Goal: Transaction & Acquisition: Purchase product/service

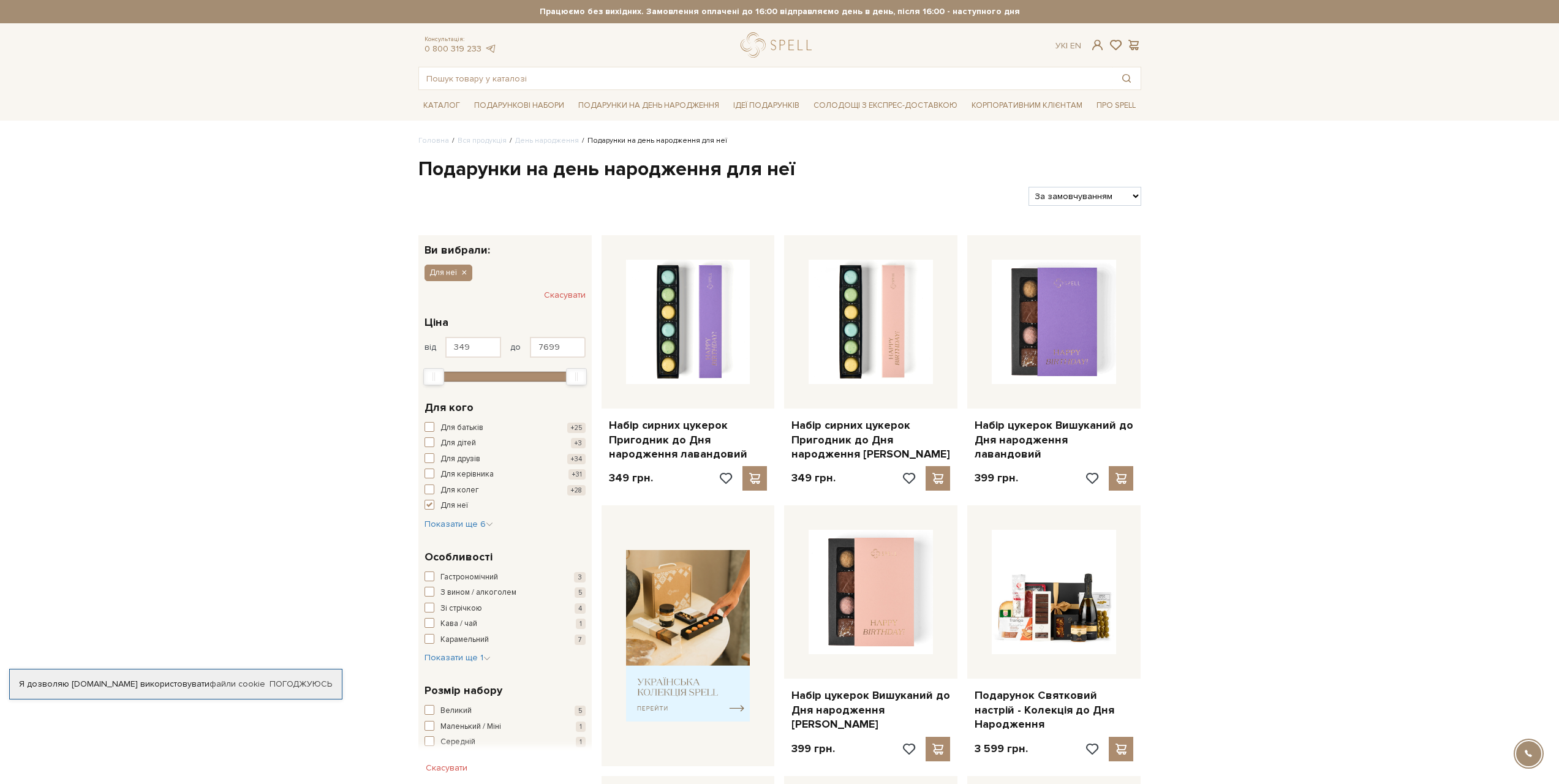
click at [1093, 40] on span at bounding box center [1097, 45] width 15 height 13
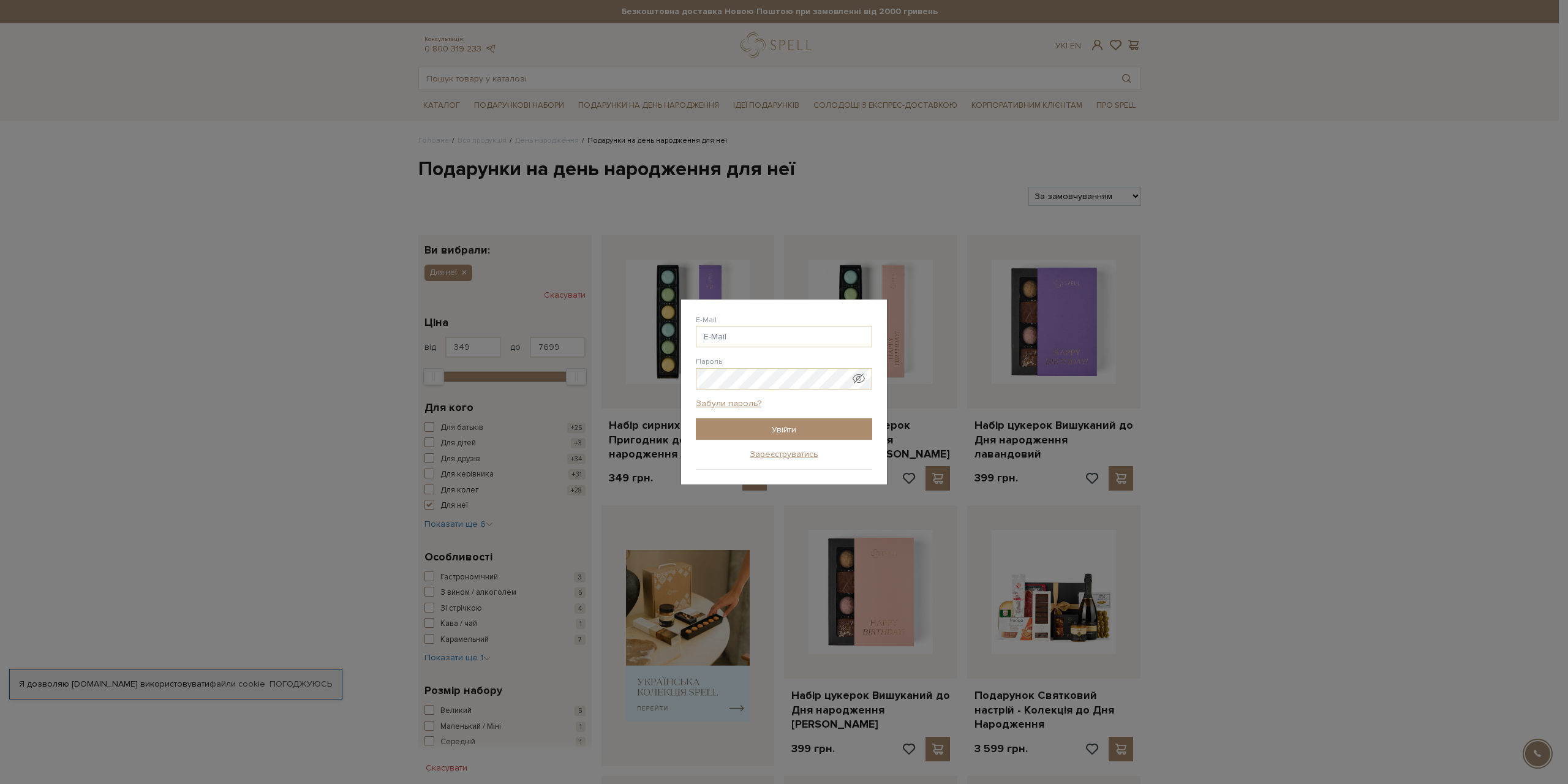
click at [696, 348] on div at bounding box center [696, 348] width 0 height 0
click at [794, 339] on input "E-Mail" at bounding box center [784, 336] width 177 height 22
click at [735, 332] on input "E-Mail" at bounding box center [784, 336] width 177 height 22
click at [689, 379] on div "Авторизація E-Mail Пароль Забули пароль? Увійти Зареєструватись" at bounding box center [784, 392] width 206 height 185
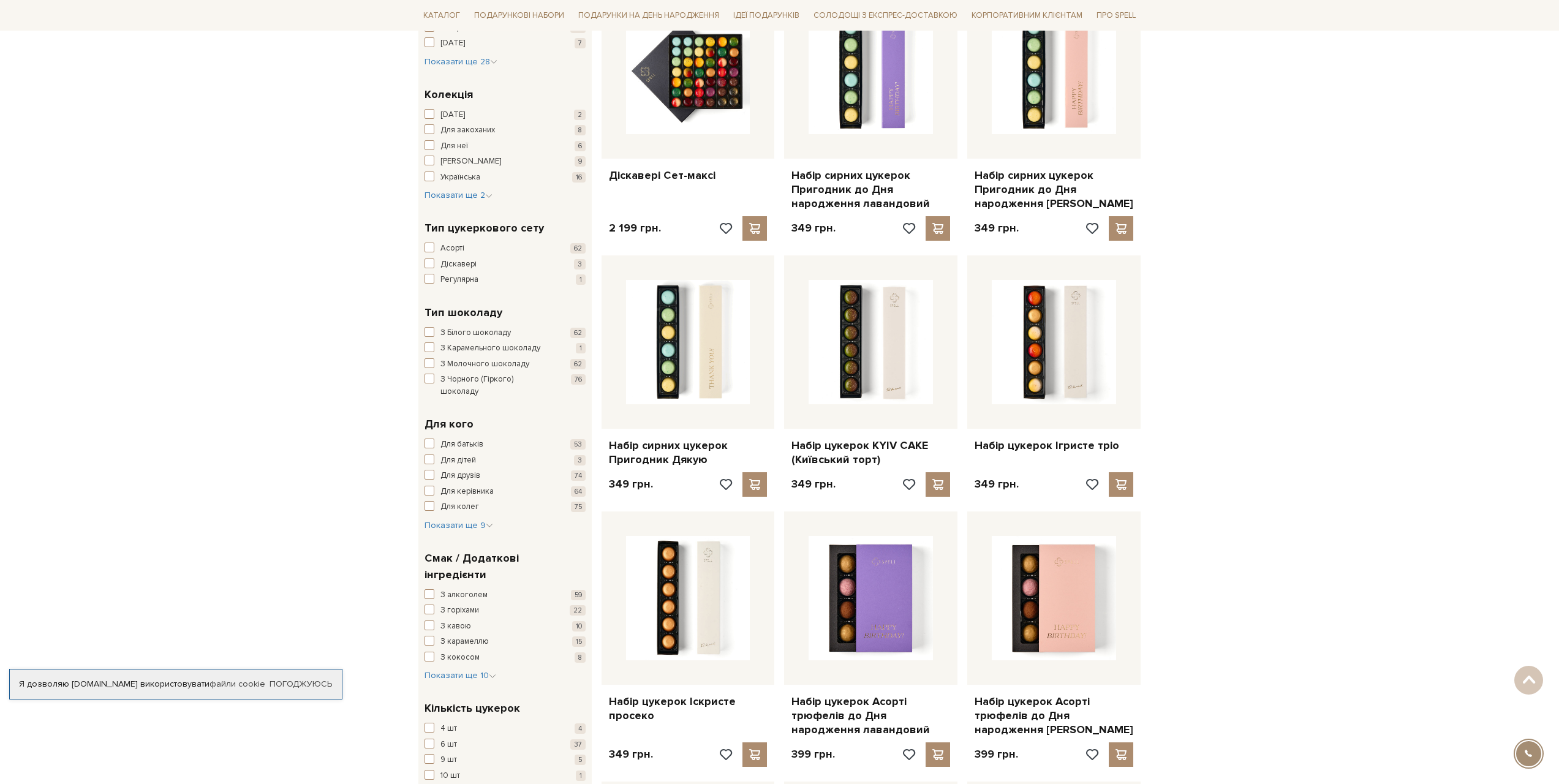
scroll to position [220, 0]
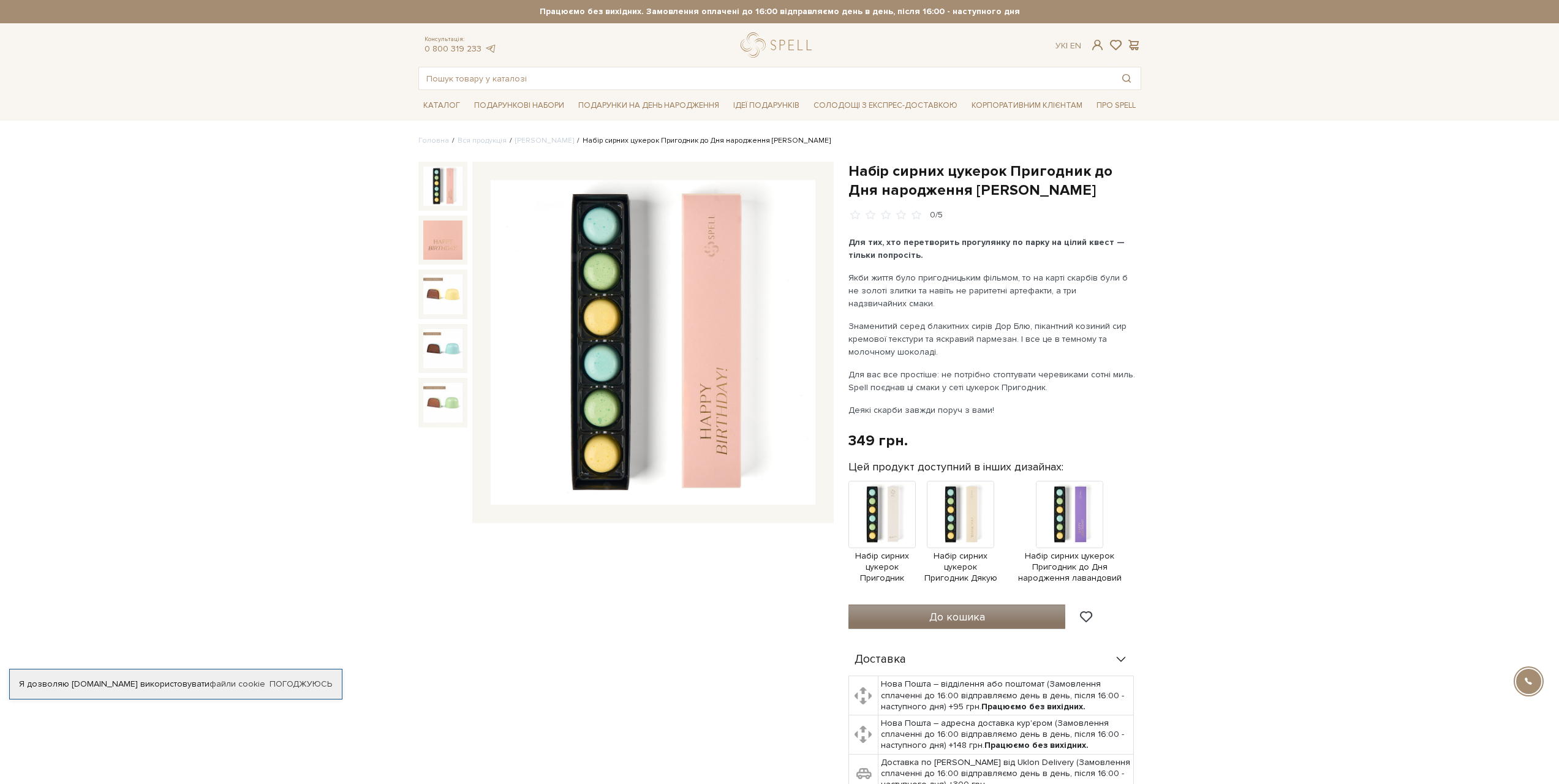
click at [1009, 623] on button "До кошика" at bounding box center [957, 616] width 218 height 24
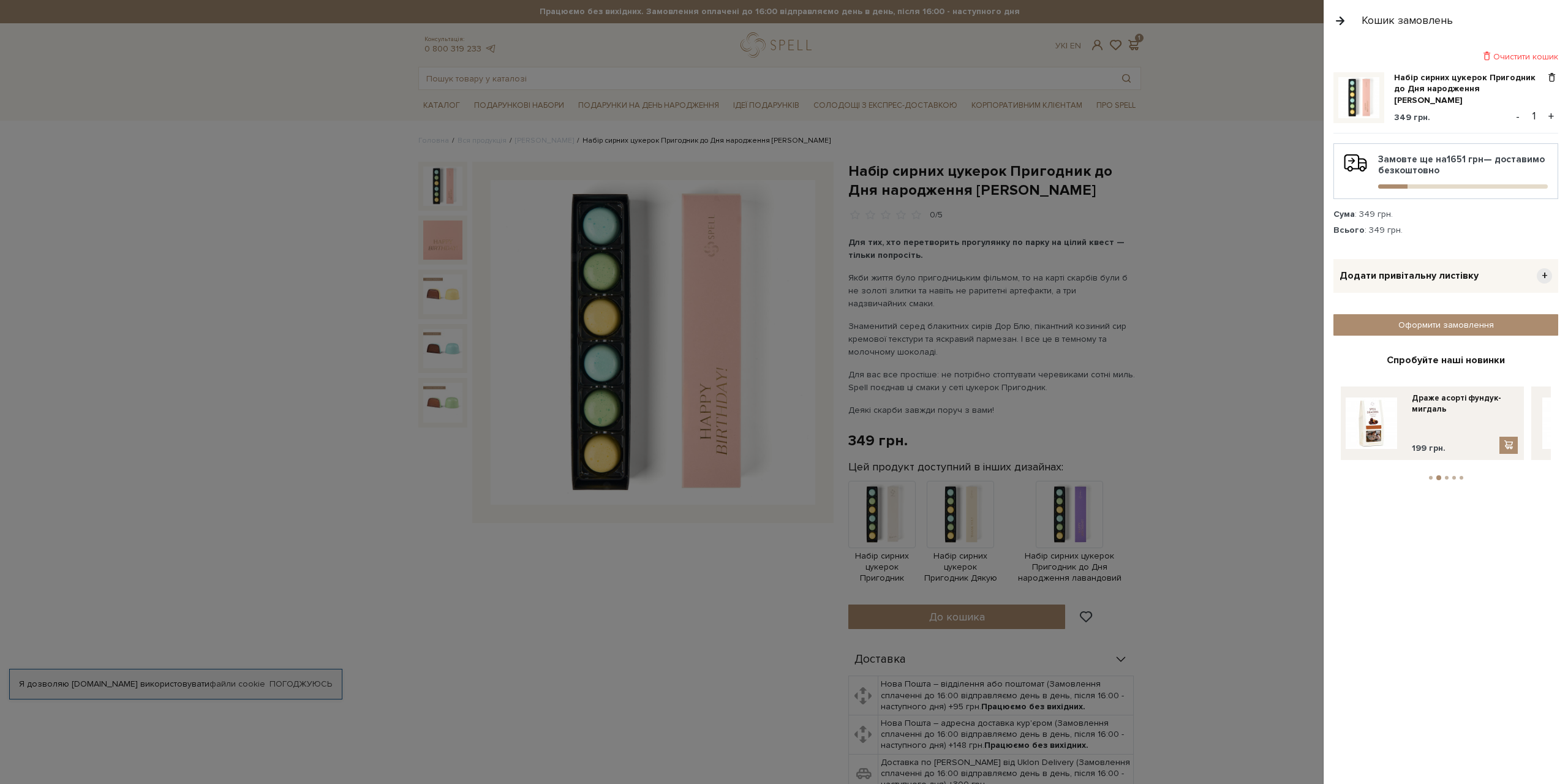
drag, startPoint x: 1501, startPoint y: 425, endPoint x: 1323, endPoint y: 425, distance: 178.0
drag, startPoint x: 1469, startPoint y: 425, endPoint x: 1327, endPoint y: 424, distance: 142.0
click at [1327, 424] on div "Очистити кошик Набір сирних цукерок Пригодник до Дня народження рожевий 349 грн…" at bounding box center [1446, 412] width 245 height 743
drag, startPoint x: 1490, startPoint y: 422, endPoint x: 1523, endPoint y: 424, distance: 33.1
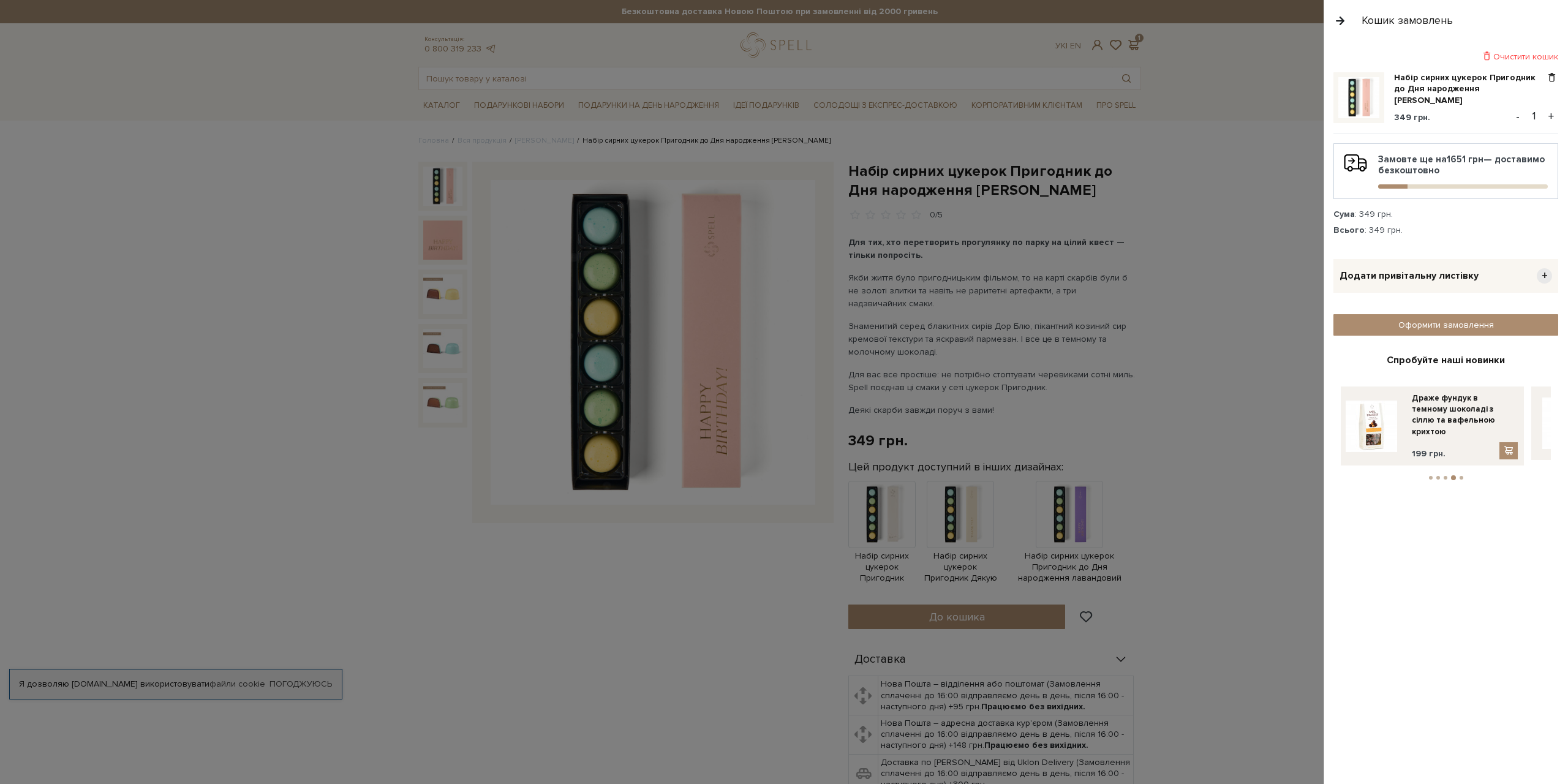
click at [1523, 424] on div "Драже фундук в темному шоколаді з сіллю та вафельною крихтою 199 грн. Драже асо…" at bounding box center [1528, 426] width 2360 height 79
drag, startPoint x: 1407, startPoint y: 425, endPoint x: 1568, endPoint y: 425, distance: 161.0
click at [1558, 425] on div "Очистити кошик Набір сирних цукерок Пригодник до Дня народження рожевий 349 грн…" at bounding box center [1446, 412] width 245 height 743
click at [1504, 441] on span at bounding box center [1509, 445] width 13 height 10
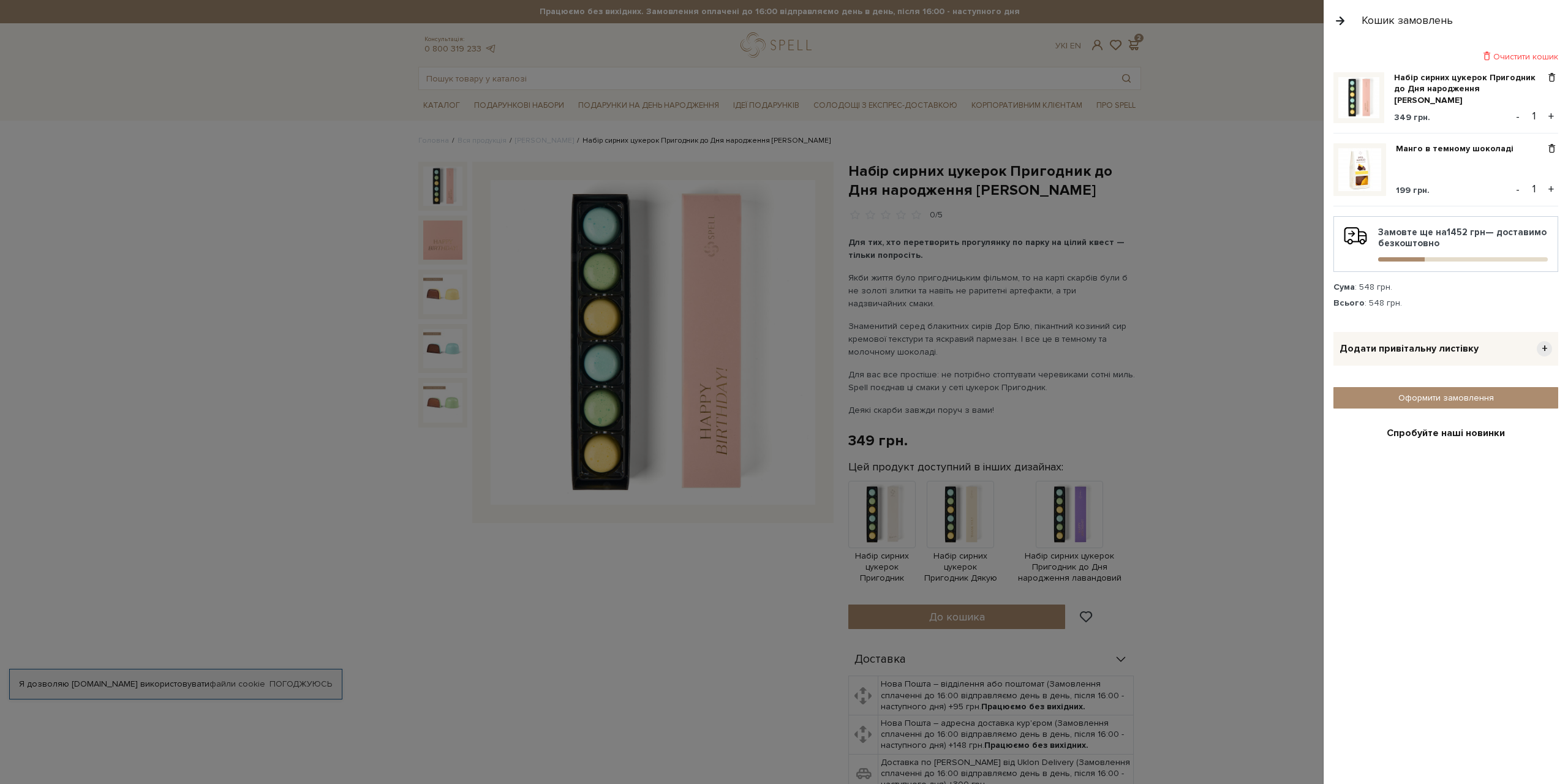
click at [1537, 345] on span "+" at bounding box center [1544, 349] width 15 height 15
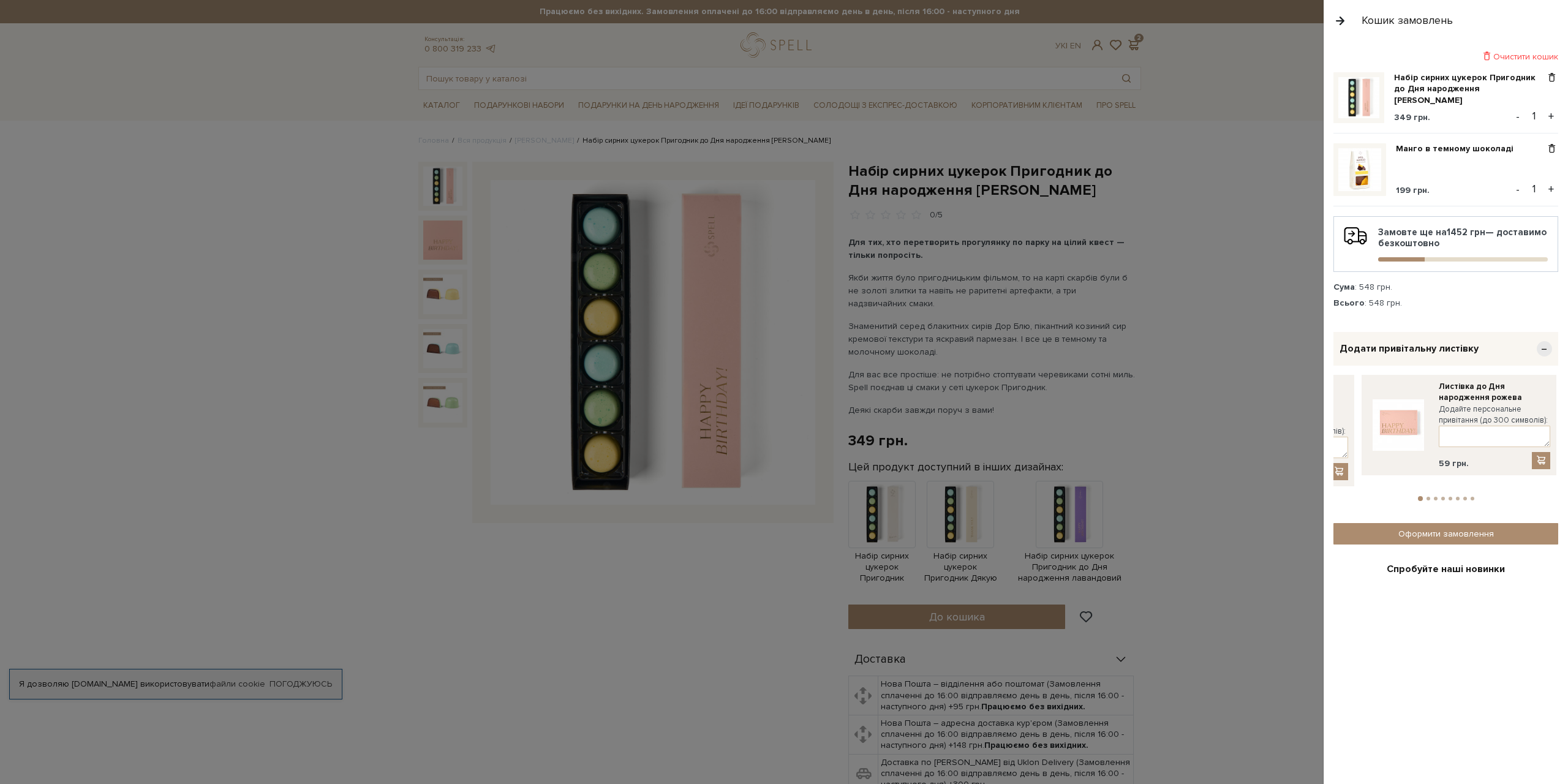
drag, startPoint x: 1540, startPoint y: 409, endPoint x: 1372, endPoint y: 409, distance: 168.0
click at [1372, 409] on link at bounding box center [1398, 425] width 61 height 88
drag, startPoint x: 1498, startPoint y: 409, endPoint x: 1322, endPoint y: 408, distance: 176.0
drag, startPoint x: 1496, startPoint y: 414, endPoint x: 1303, endPoint y: 414, distance: 193.0
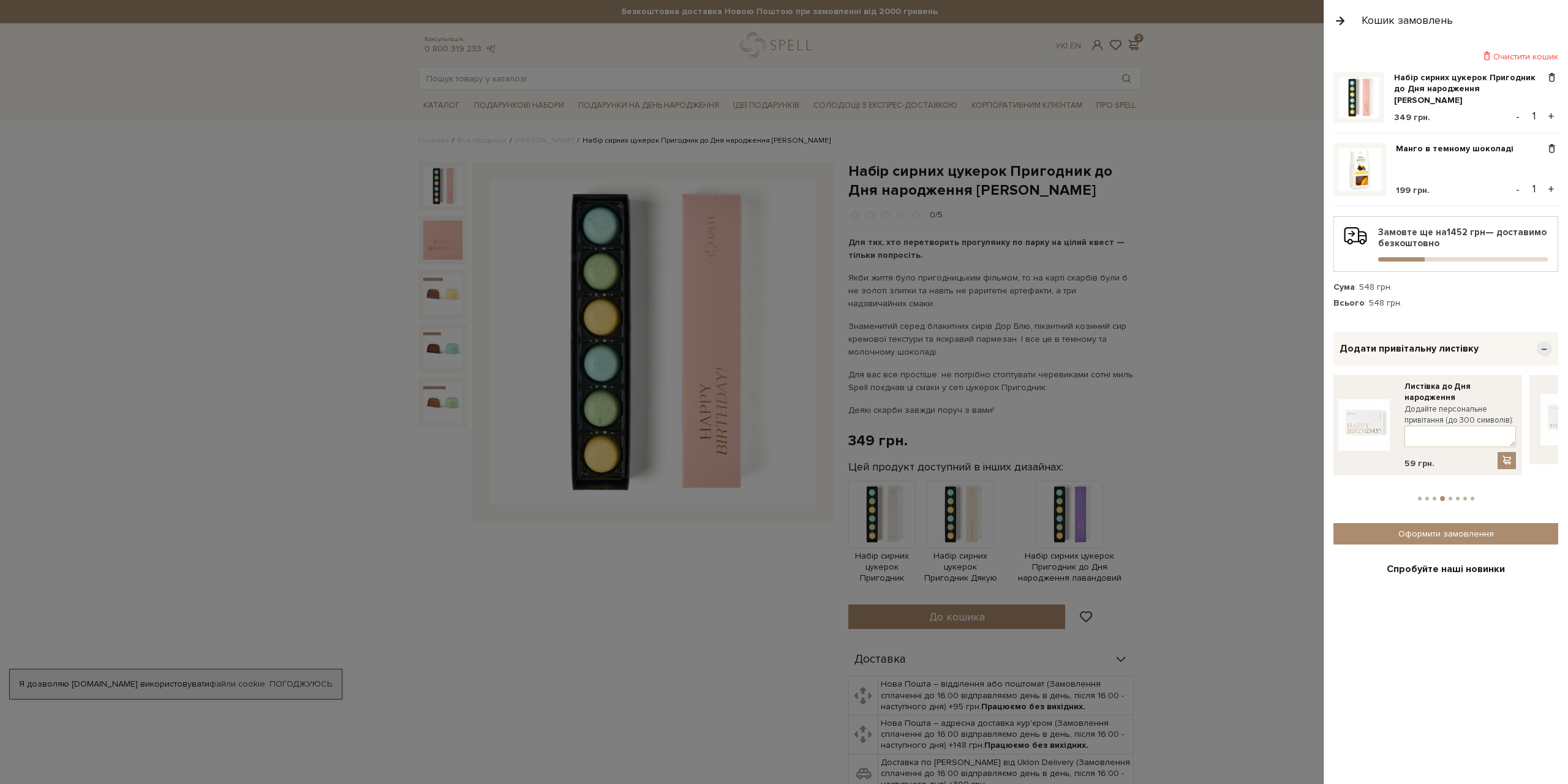
drag, startPoint x: 1525, startPoint y: 391, endPoint x: 1568, endPoint y: 409, distance: 46.6
click at [1558, 404] on div "Очистити кошик Набір сирних цукерок Пригодник до Дня народження рожевий 349 грн…" at bounding box center [1446, 412] width 245 height 743
drag, startPoint x: 1370, startPoint y: 400, endPoint x: 1558, endPoint y: 398, distance: 188.0
click at [1558, 399] on div "Очистити кошик Набір сирних цукерок Пригодник до Дня народження рожевий 349 грн…" at bounding box center [1446, 412] width 245 height 743
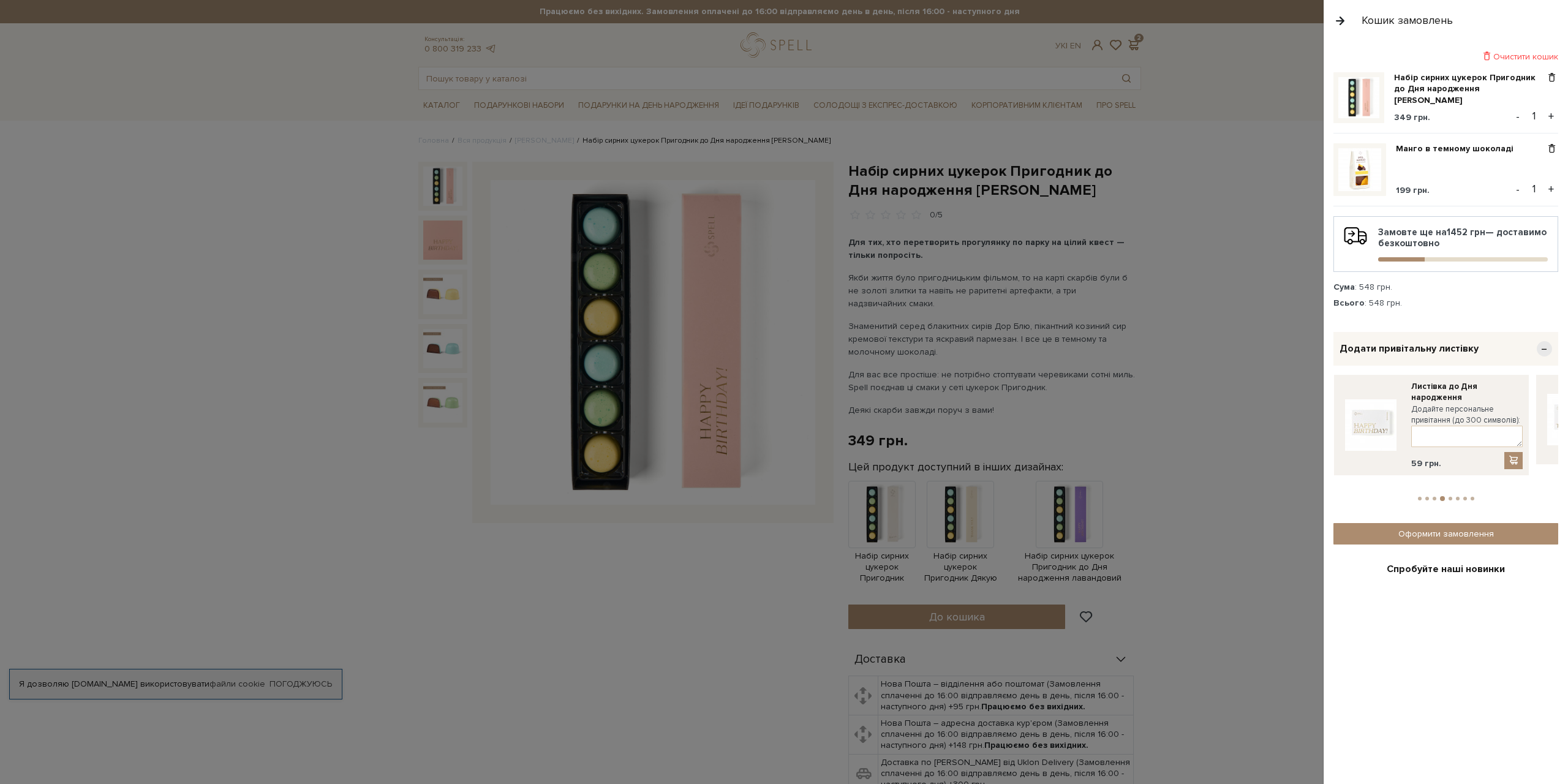
drag, startPoint x: 1415, startPoint y: 400, endPoint x: 1568, endPoint y: 401, distance: 153.0
click at [1523, 401] on link "Листівка до Дня народження" at bounding box center [1467, 392] width 111 height 22
drag, startPoint x: 1421, startPoint y: 405, endPoint x: 1568, endPoint y: 405, distance: 147.0
click at [1537, 405] on label "Додайте персональне привітання (до 300 символів):" at bounding box center [1539, 415] width 111 height 22
drag, startPoint x: 1416, startPoint y: 406, endPoint x: 1568, endPoint y: 405, distance: 152.0
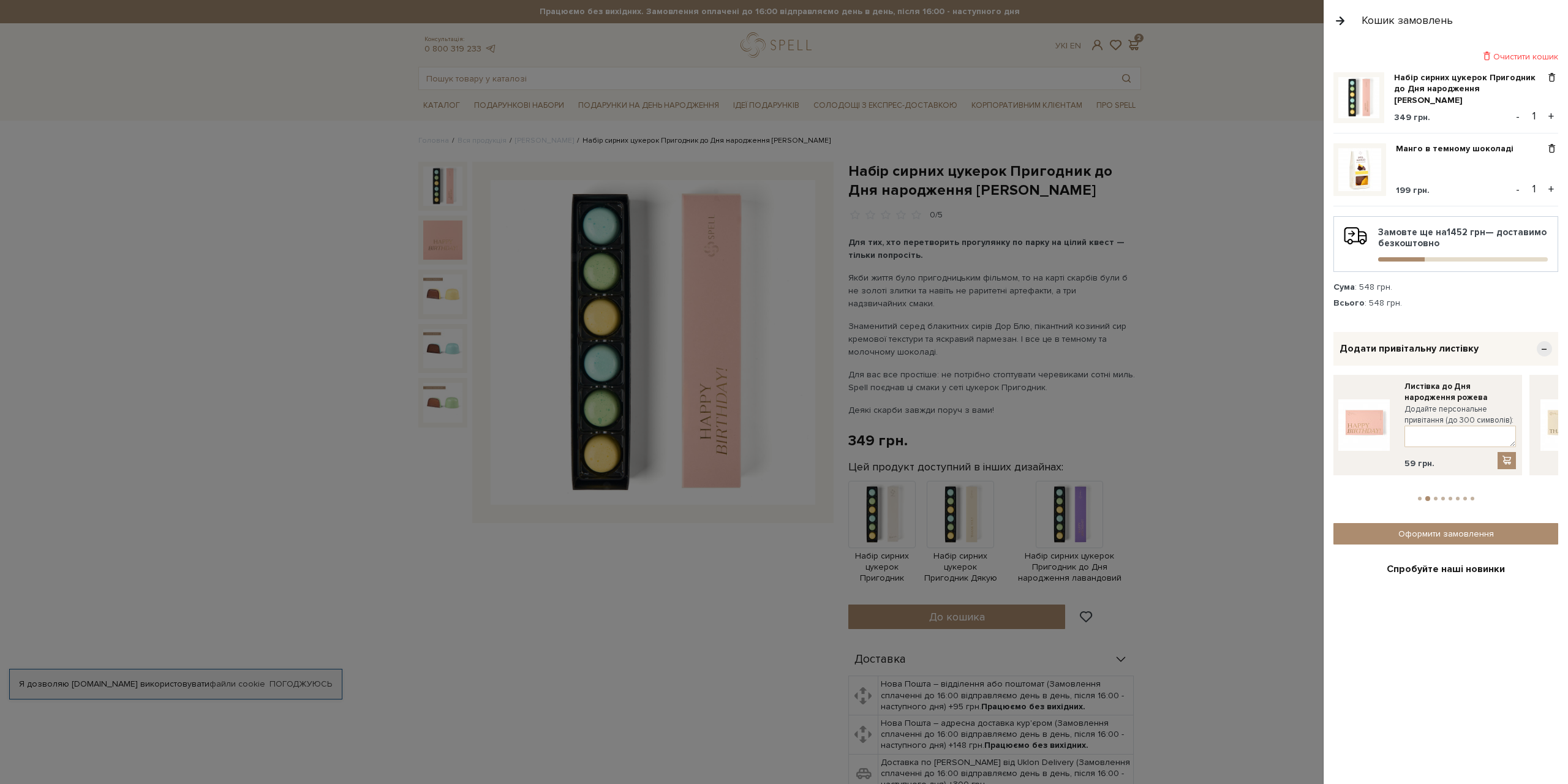
click at [1516, 406] on label "Додайте персональне привітання (до 300 символів):" at bounding box center [1460, 415] width 111 height 22
drag, startPoint x: 1400, startPoint y: 401, endPoint x: 1553, endPoint y: 401, distance: 153.0
click at [1513, 401] on div "Листівка до Дня народження лавандова Додайте персональне привітання (до 300 сим…" at bounding box center [1425, 430] width 183 height 99
drag, startPoint x: 1419, startPoint y: 405, endPoint x: 1568, endPoint y: 395, distance: 149.3
click at [1558, 400] on div "Очистити кошик Набір сирних цукерок Пригодник до Дня народження рожевий 349 грн…" at bounding box center [1446, 412] width 245 height 743
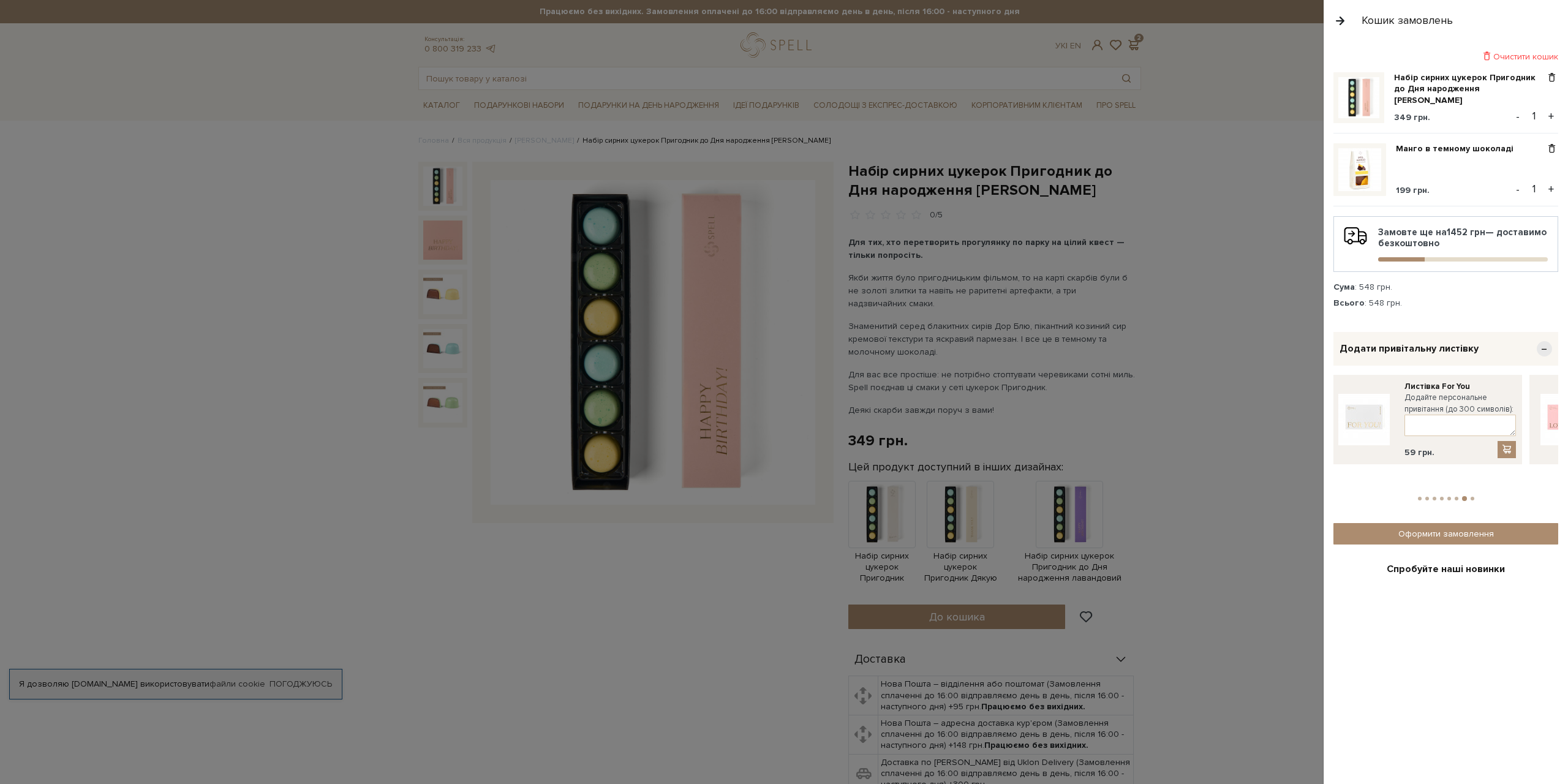
drag, startPoint x: 1410, startPoint y: 395, endPoint x: 1568, endPoint y: 393, distance: 158.0
click at [1558, 395] on div "Очистити кошик Набір сирних цукерок Пригодник до Дня народження рожевий 349 грн…" at bounding box center [1446, 412] width 245 height 743
drag, startPoint x: 1403, startPoint y: 393, endPoint x: 1568, endPoint y: 393, distance: 165.0
click at [1516, 393] on div "Листівка Born in Ukraine Додайте персональне привітання (до 300 символів): 59 г…" at bounding box center [1425, 425] width 183 height 88
drag, startPoint x: 1356, startPoint y: 402, endPoint x: 1568, endPoint y: 402, distance: 212.0
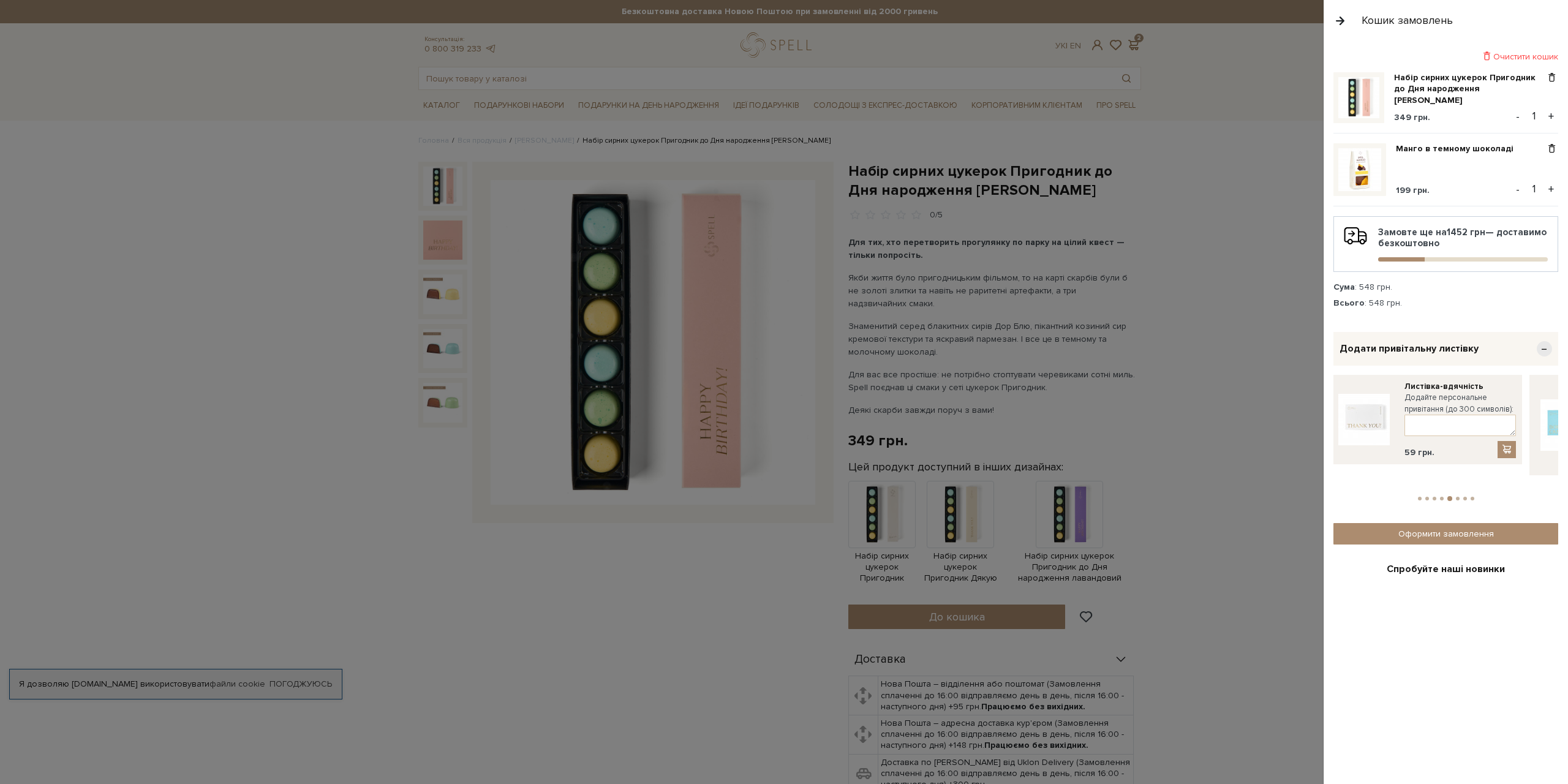
click at [1390, 402] on img at bounding box center [1364, 420] width 51 height 51
drag, startPoint x: 1407, startPoint y: 407, endPoint x: 1568, endPoint y: 400, distance: 161.2
click at [1516, 407] on label "Додайте персональне привітання (до 300 символів):" at bounding box center [1460, 415] width 111 height 22
drag, startPoint x: 1356, startPoint y: 409, endPoint x: 1542, endPoint y: 399, distance: 186.3
click at [1390, 407] on img at bounding box center [1364, 425] width 51 height 51
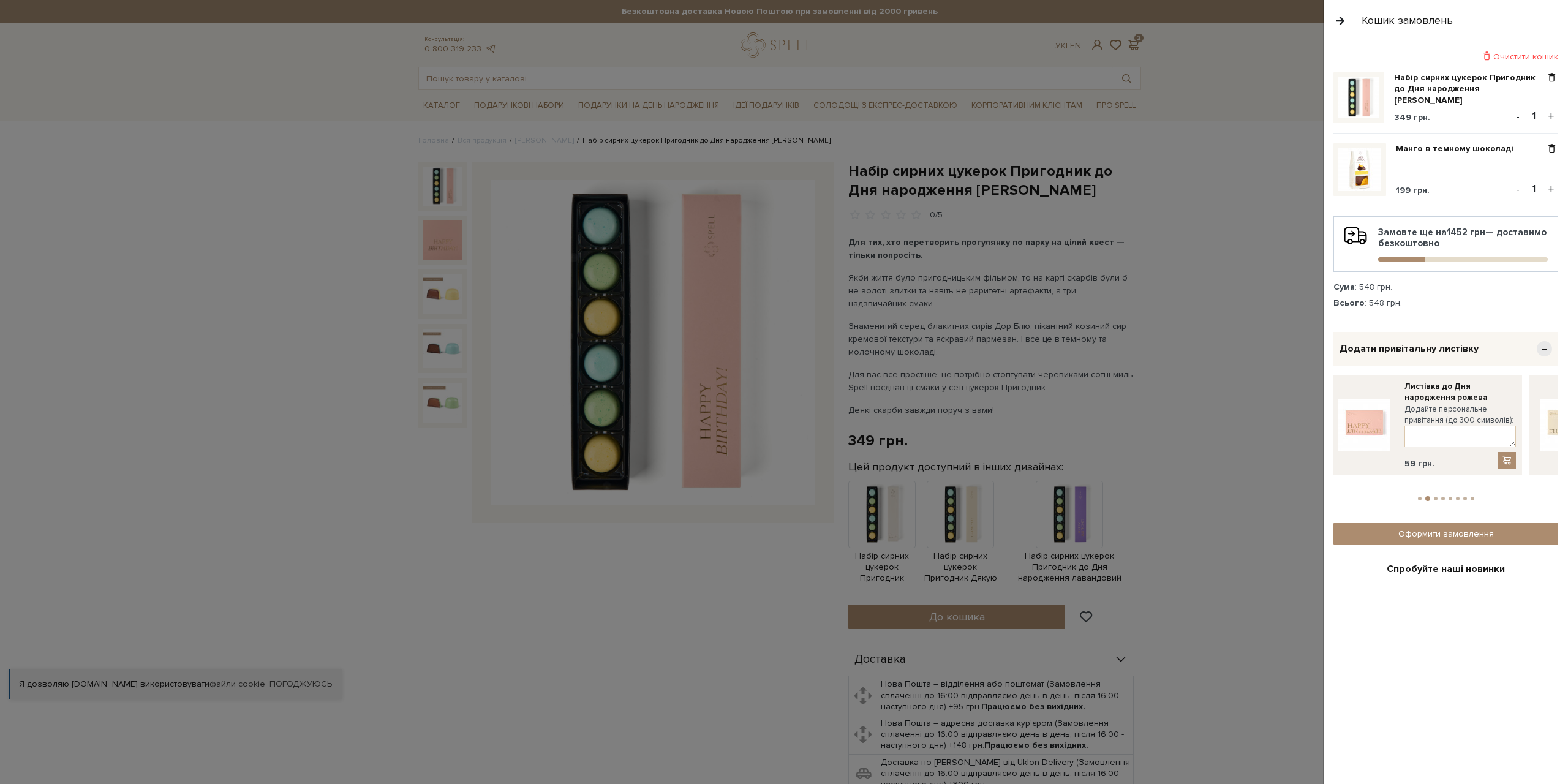
drag, startPoint x: 1408, startPoint y: 400, endPoint x: 1568, endPoint y: 400, distance: 160.0
click at [1558, 400] on div "Очистити кошик Набір сирних цукерок Пригодник до Дня народження рожевий 349 грн…" at bounding box center [1446, 412] width 245 height 743
drag, startPoint x: 1377, startPoint y: 402, endPoint x: 1408, endPoint y: 405, distance: 31.1
click at [1408, 405] on img at bounding box center [1397, 431] width 51 height 51
click at [1443, 523] on link "Оформити замовлення" at bounding box center [1446, 534] width 224 height 22
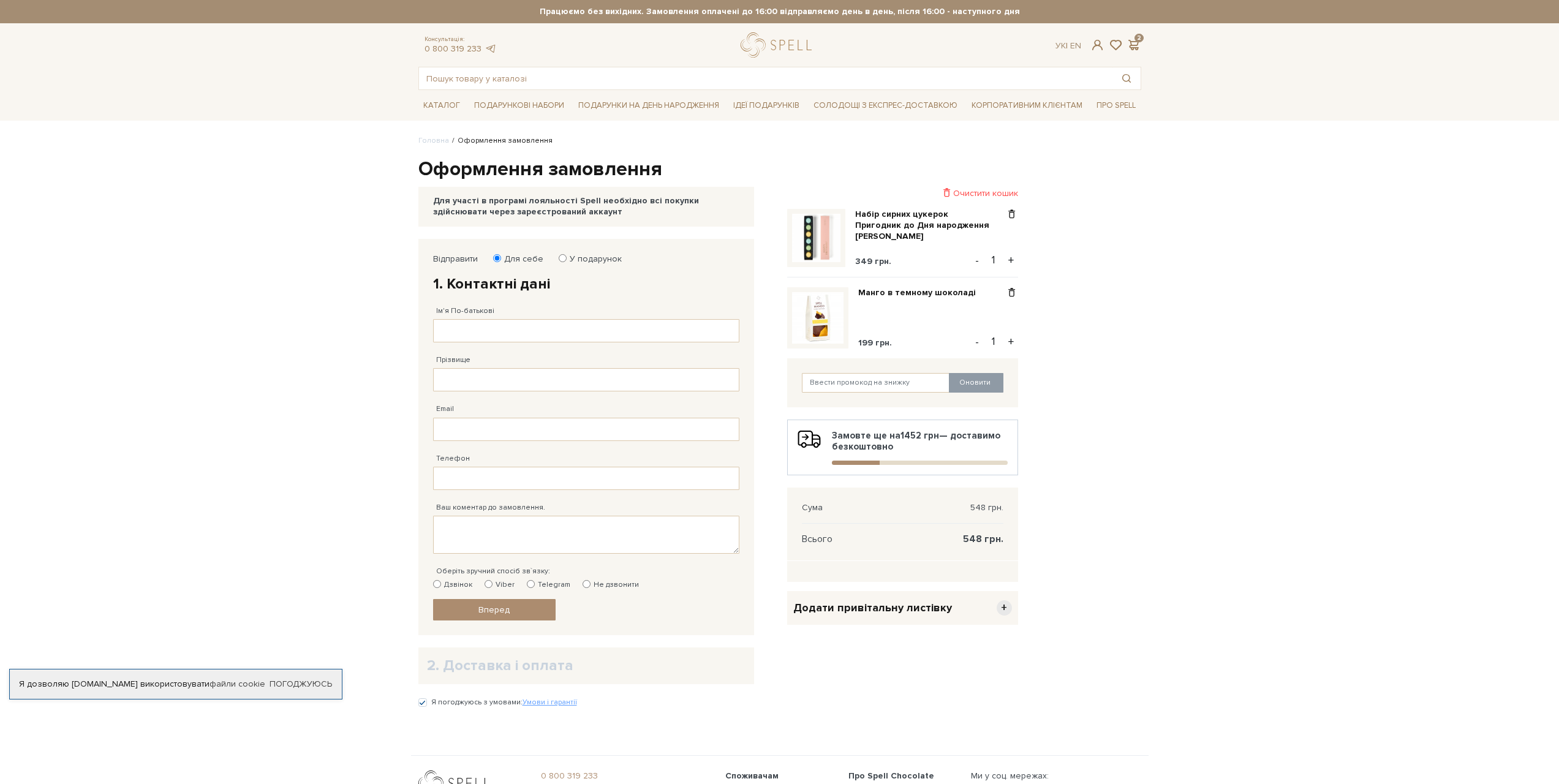
click at [559, 256] on input "У подарунок" at bounding box center [562, 258] width 8 height 8
radio input "true"
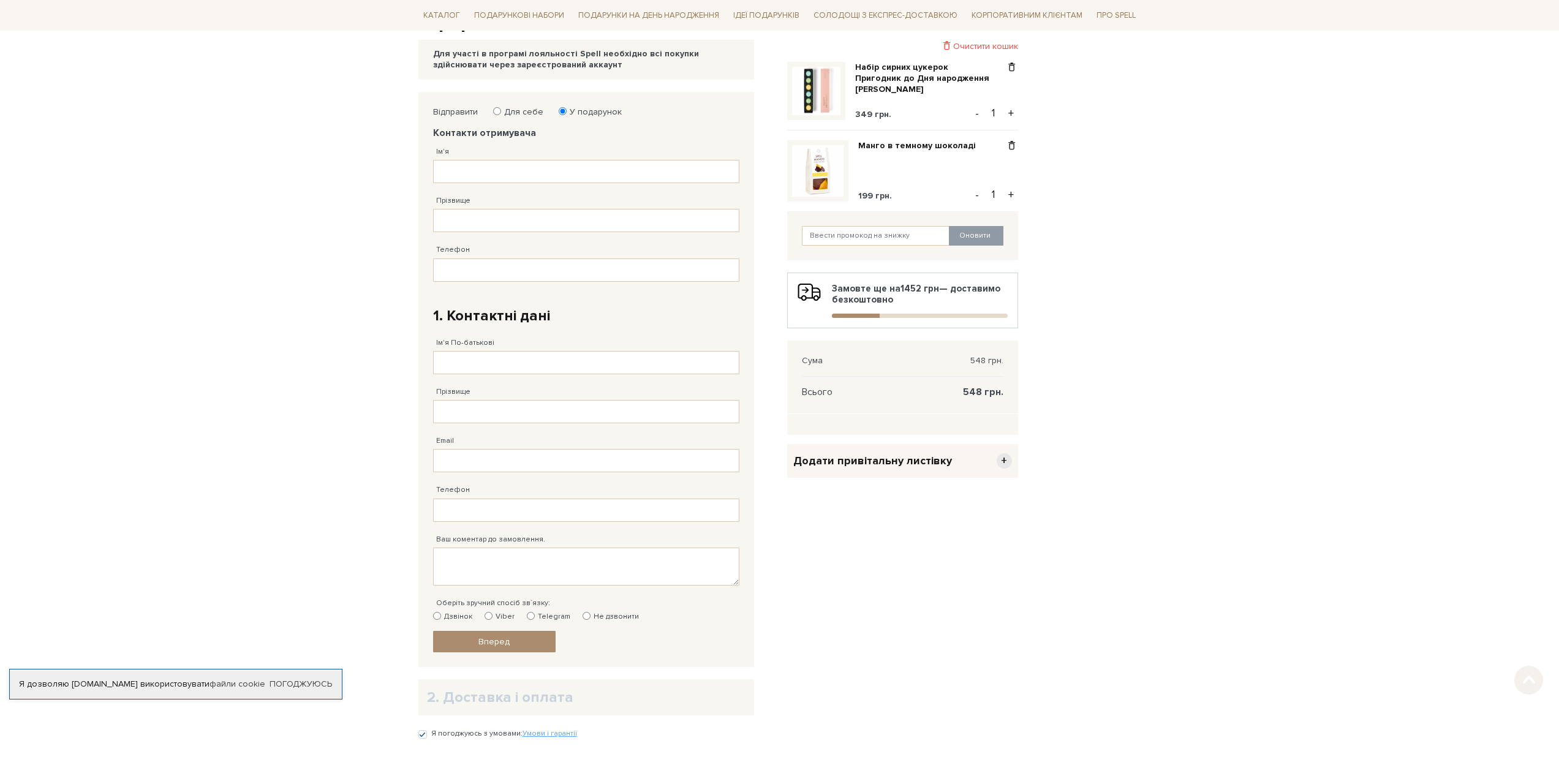
scroll to position [220, 0]
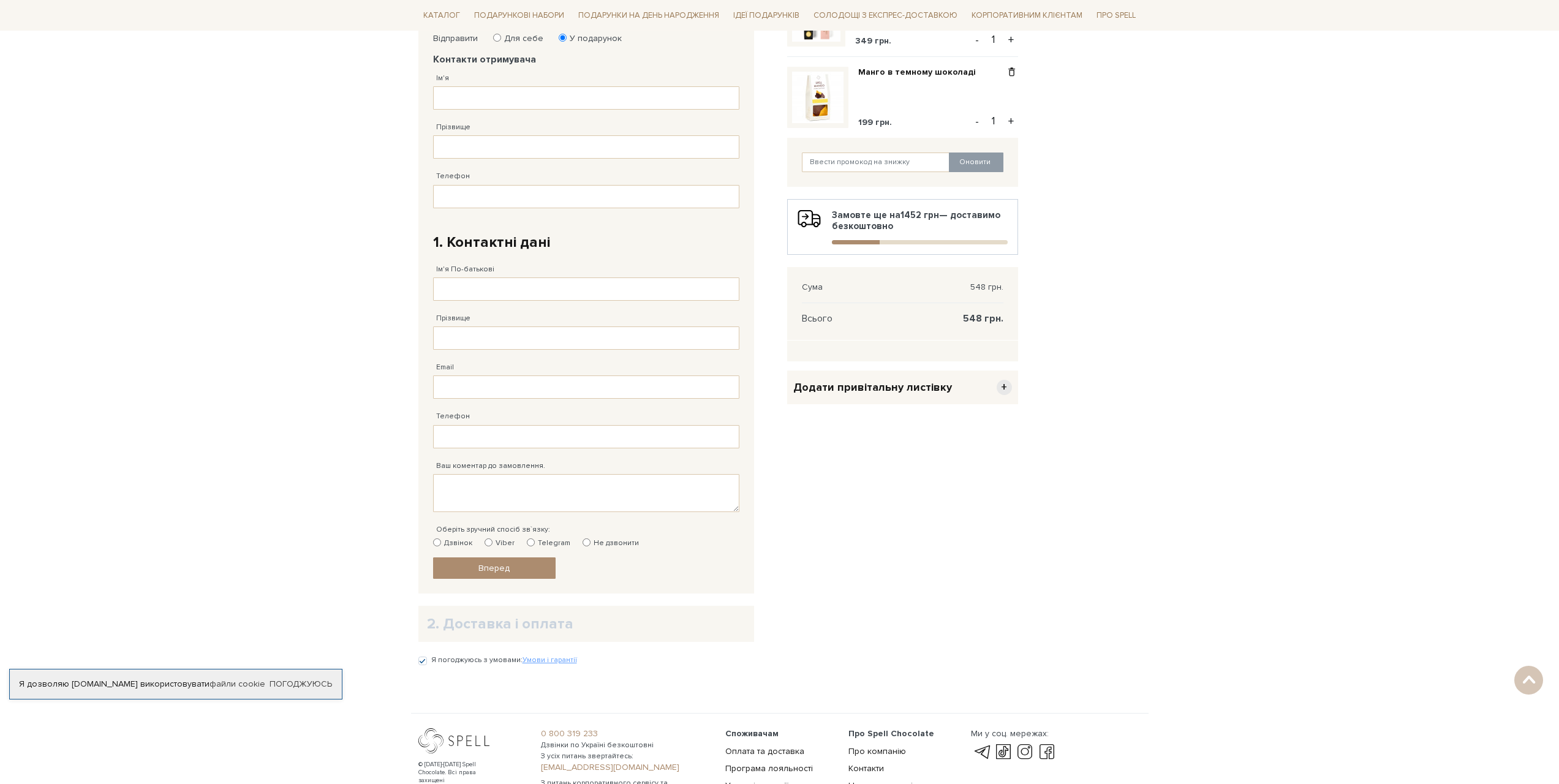
click at [582, 543] on input "Не дзвонити" at bounding box center [586, 542] width 8 height 8
radio input "true"
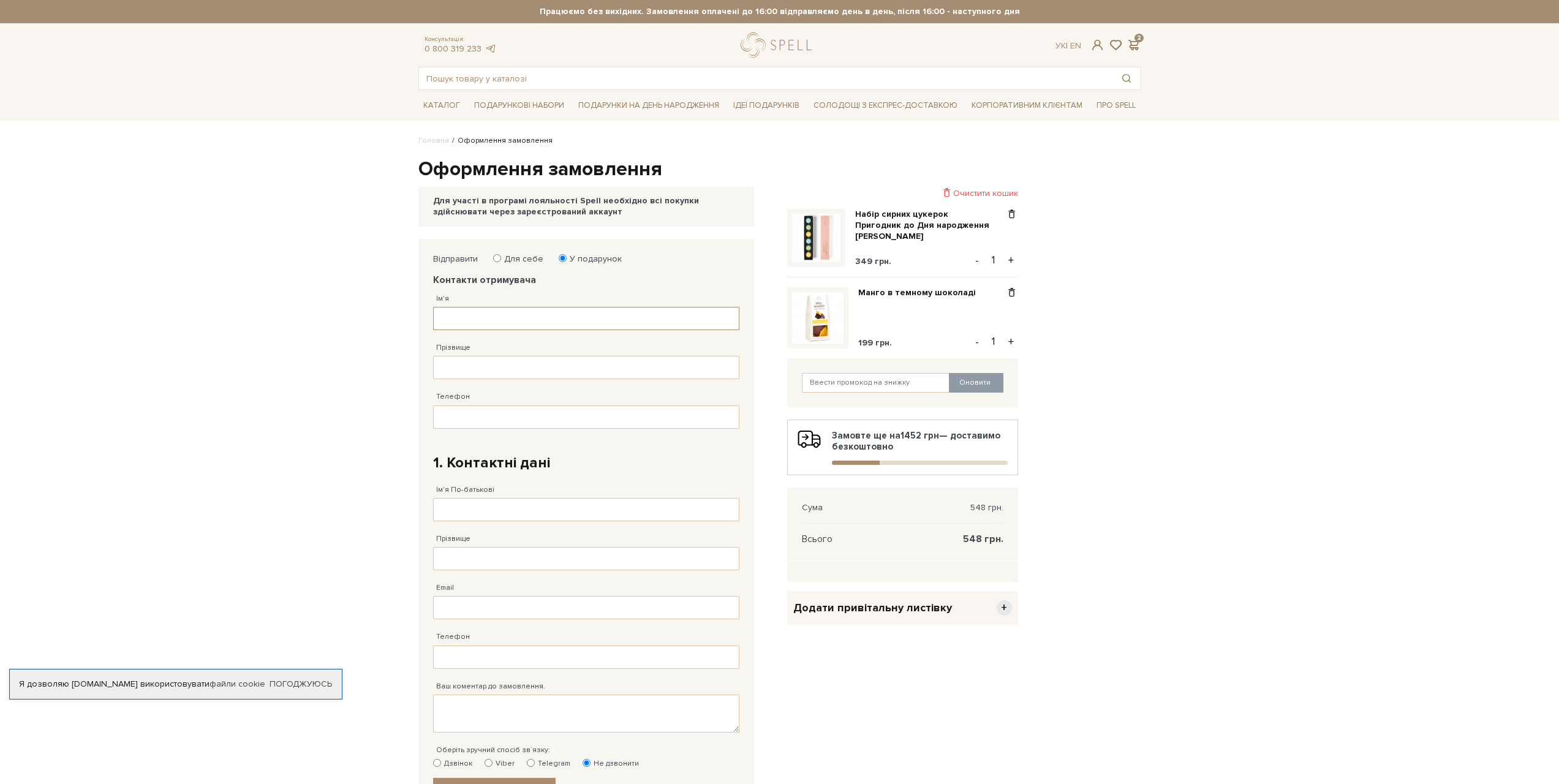
click at [542, 316] on input "Ім'я" at bounding box center [586, 318] width 307 height 23
type input "J"
type input "[PERSON_NAME]"
type input "м"
type input "[PERSON_NAME]"
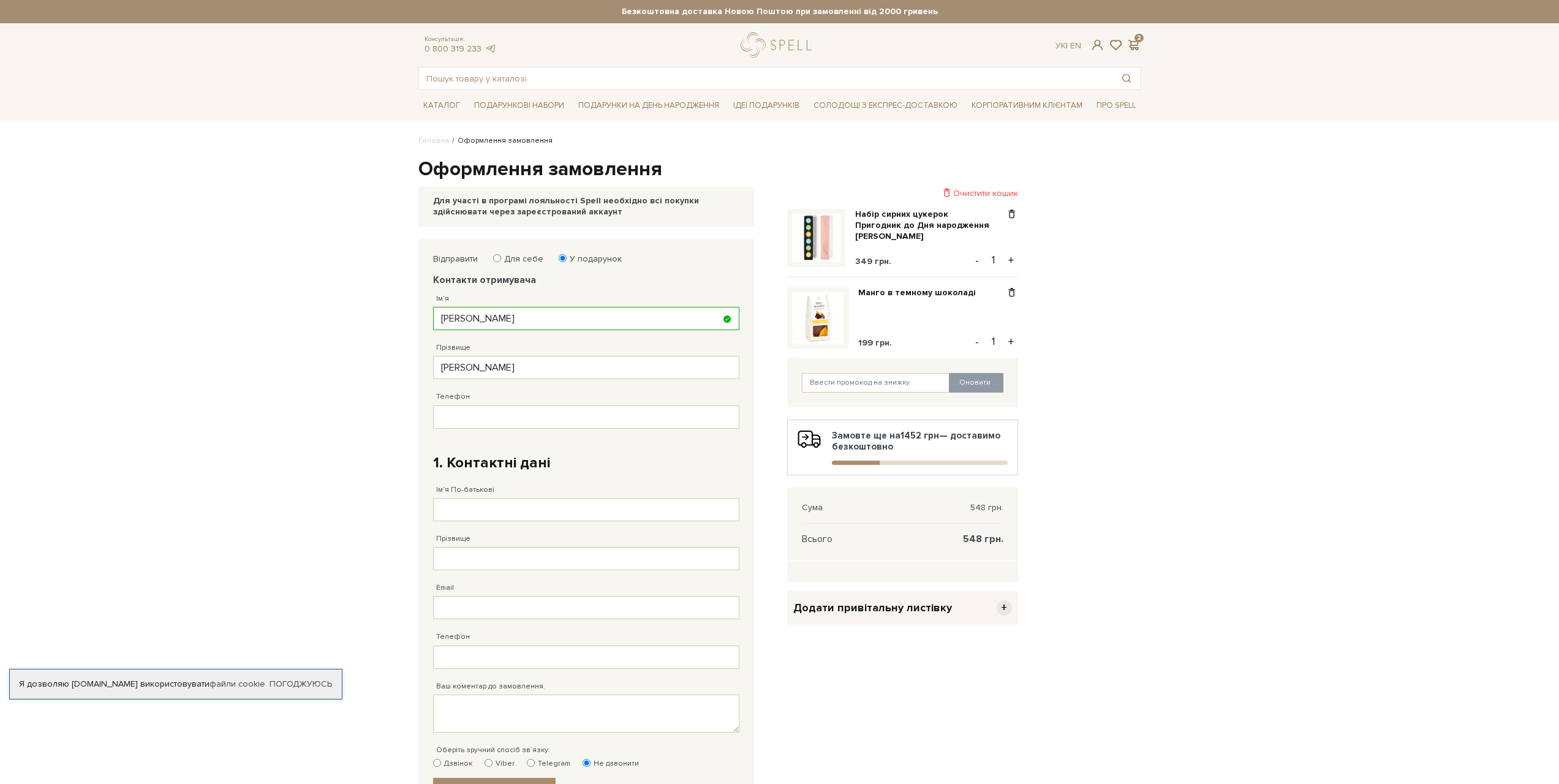
drag, startPoint x: 281, startPoint y: 476, endPoint x: 645, endPoint y: 310, distance: 400.1
click at [281, 476] on body "Подарункові набори SALE Корпоративним клієнтам Доставка і оплата Консультація: …" at bounding box center [779, 547] width 1559 height 1094
click at [518, 416] on input "Телефон" at bounding box center [586, 416] width 307 height 23
paste input "[PHONE_NUMBER]"
type input "[PHONE_NUMBER]"
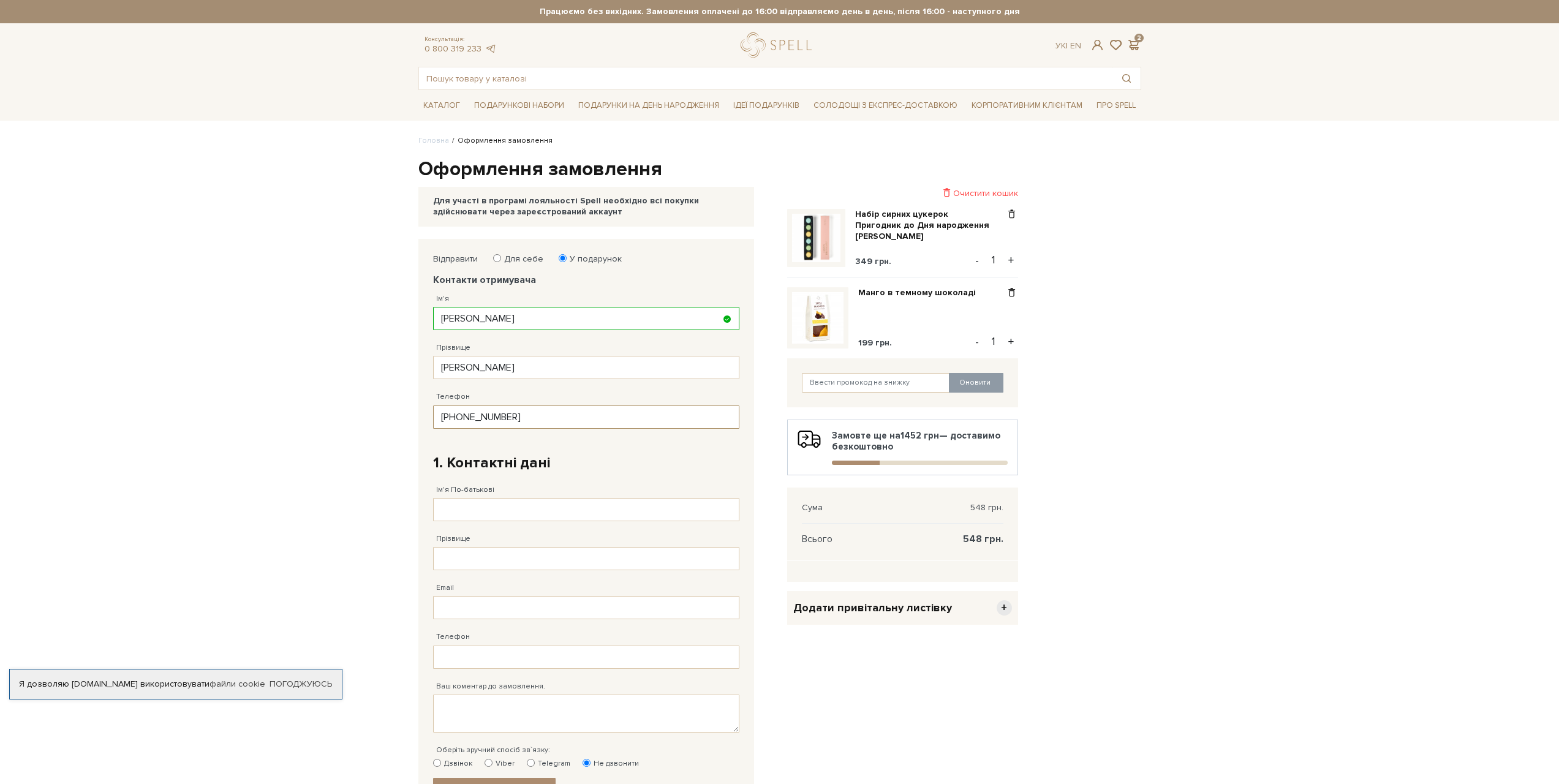
click at [607, 416] on input "[PHONE_NUMBER]" at bounding box center [586, 416] width 307 height 23
click at [615, 442] on fieldset "Відправити Для себе У подарунок Контакти отримувача Ім'я [PERSON_NAME] Заповніт…" at bounding box center [586, 527] width 307 height 546
click at [537, 514] on input "Ім'я По-батькові" at bounding box center [586, 509] width 307 height 23
type input "[PERSON_NAME]"
click at [512, 565] on input "Прізвище" at bounding box center [586, 558] width 307 height 23
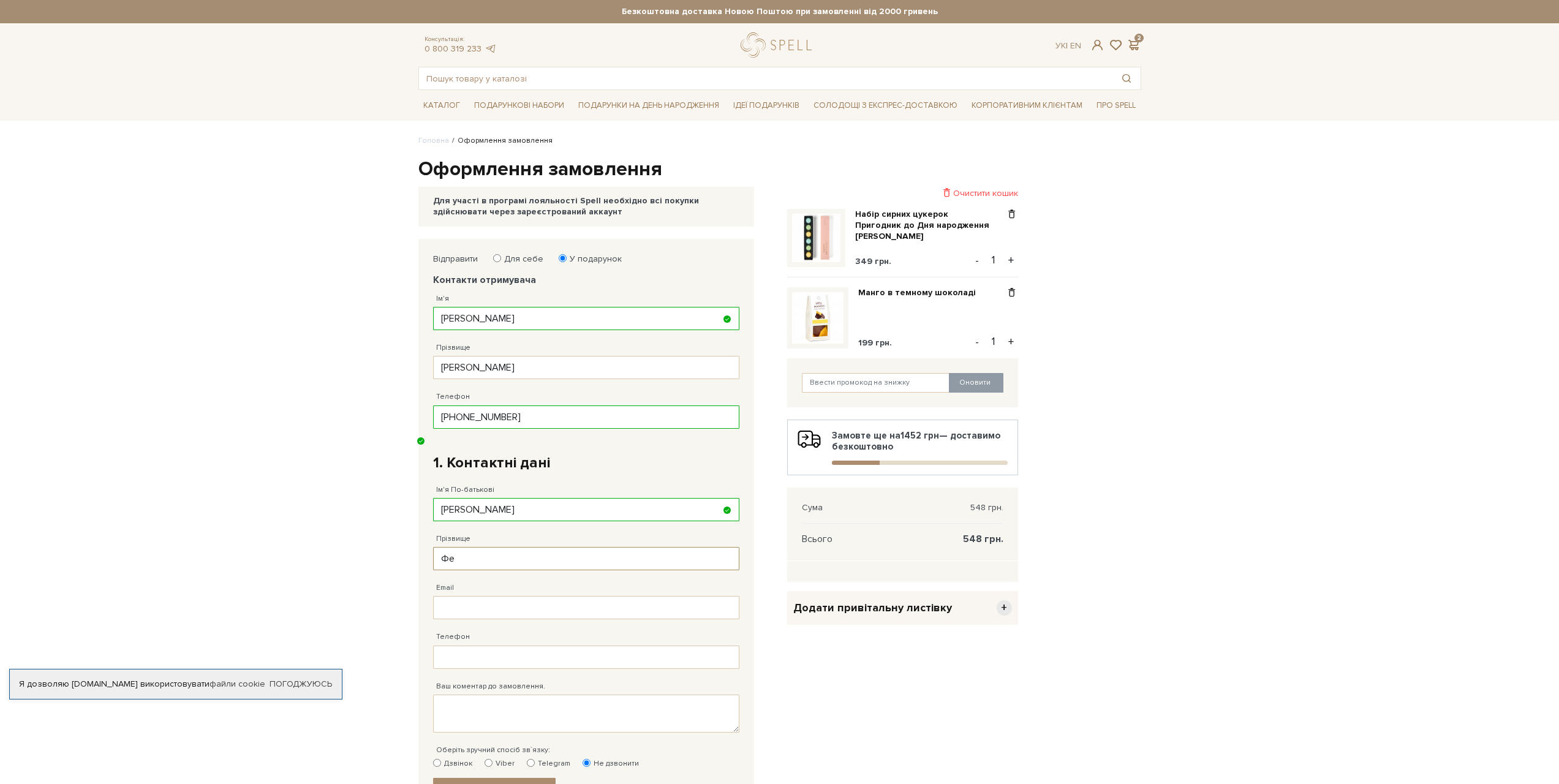
type input "[PERSON_NAME]"
type input "[EMAIL_ADDRESS][DOMAIN_NAME]"
type input "[PHONE_NUMBER]"
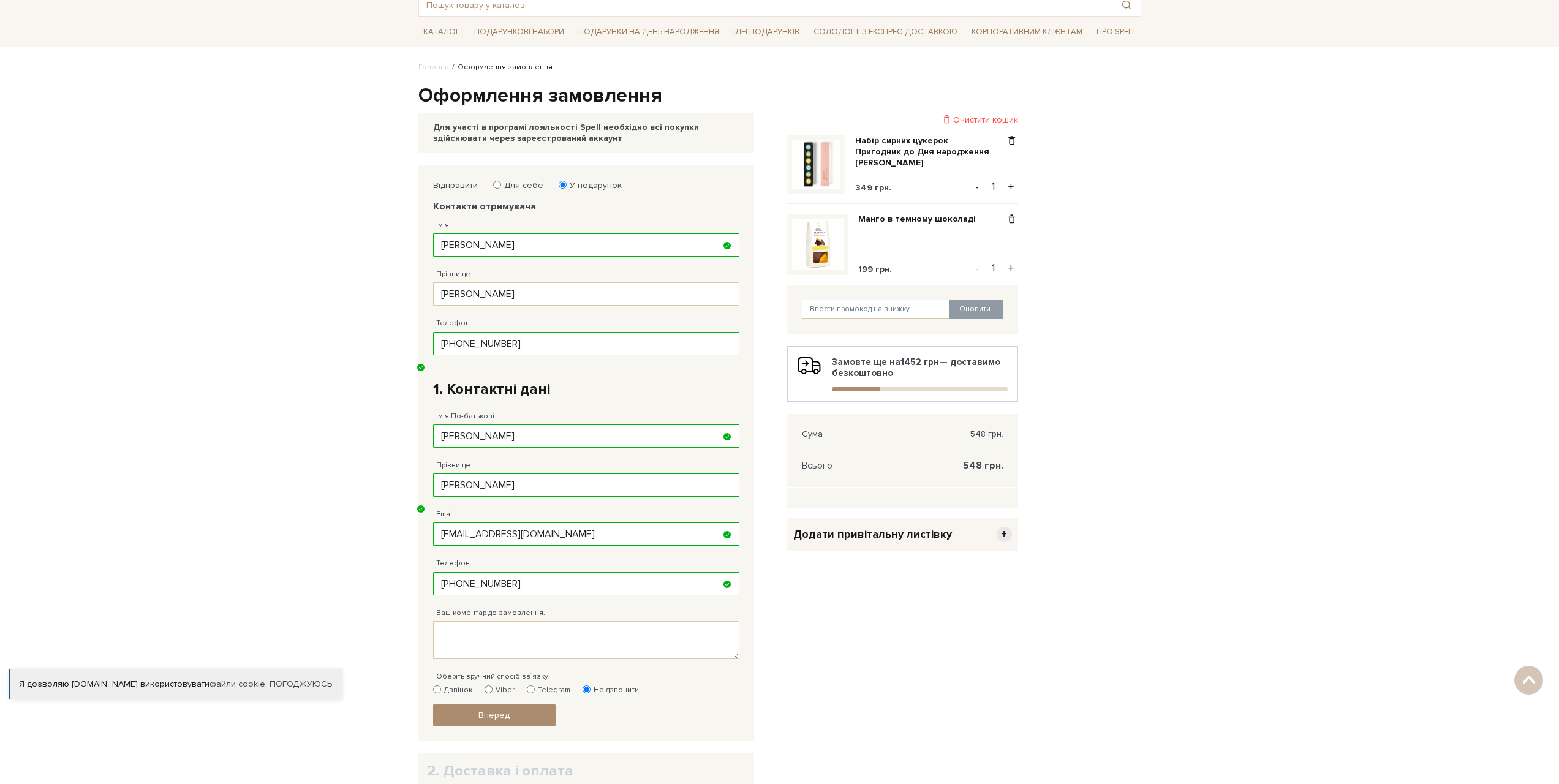
click at [943, 534] on span "Додати привітальну листівку" at bounding box center [872, 534] width 158 height 14
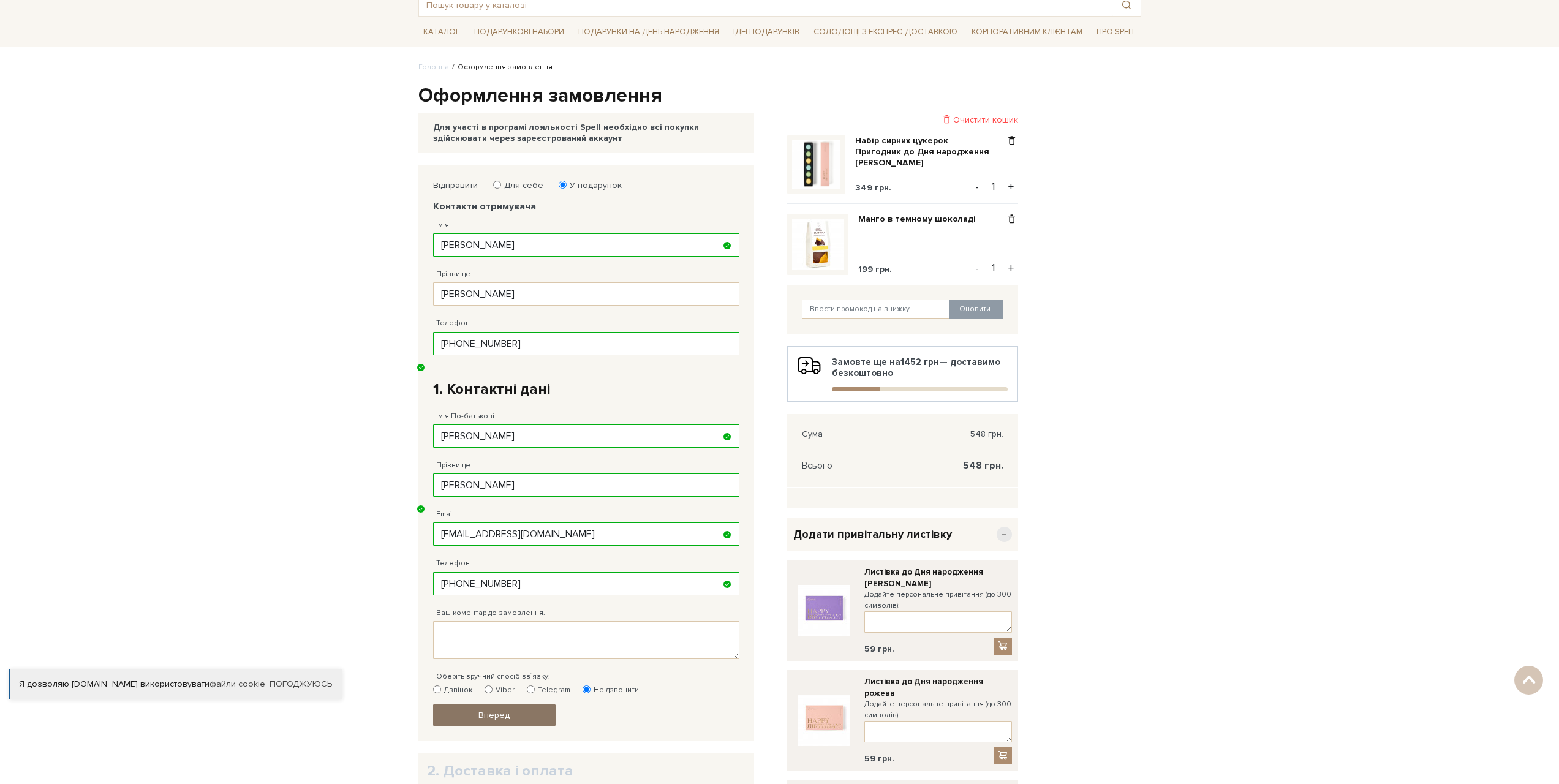
click at [537, 715] on link "Вперед" at bounding box center [494, 715] width 122 height 22
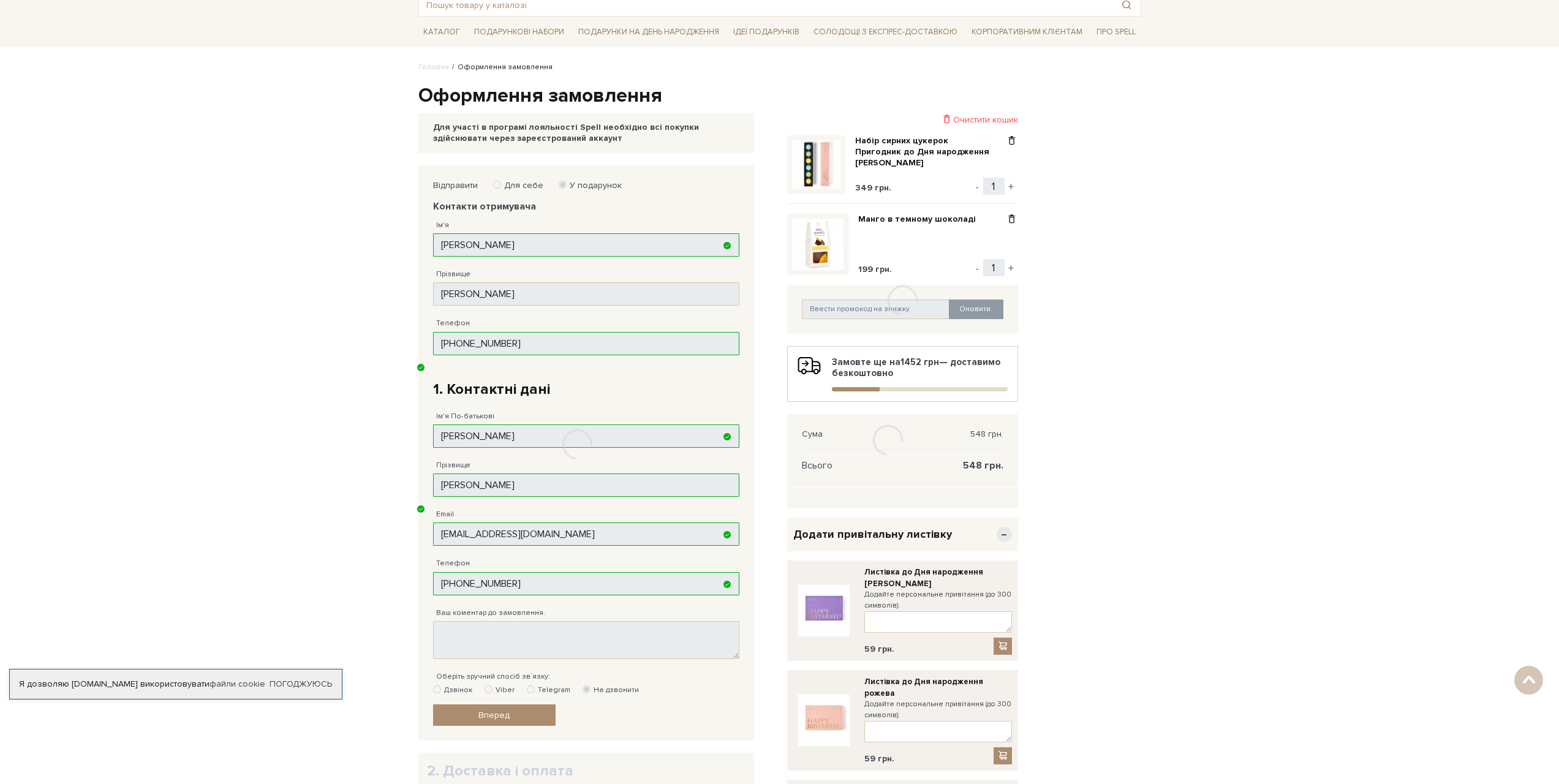
scroll to position [164, 0]
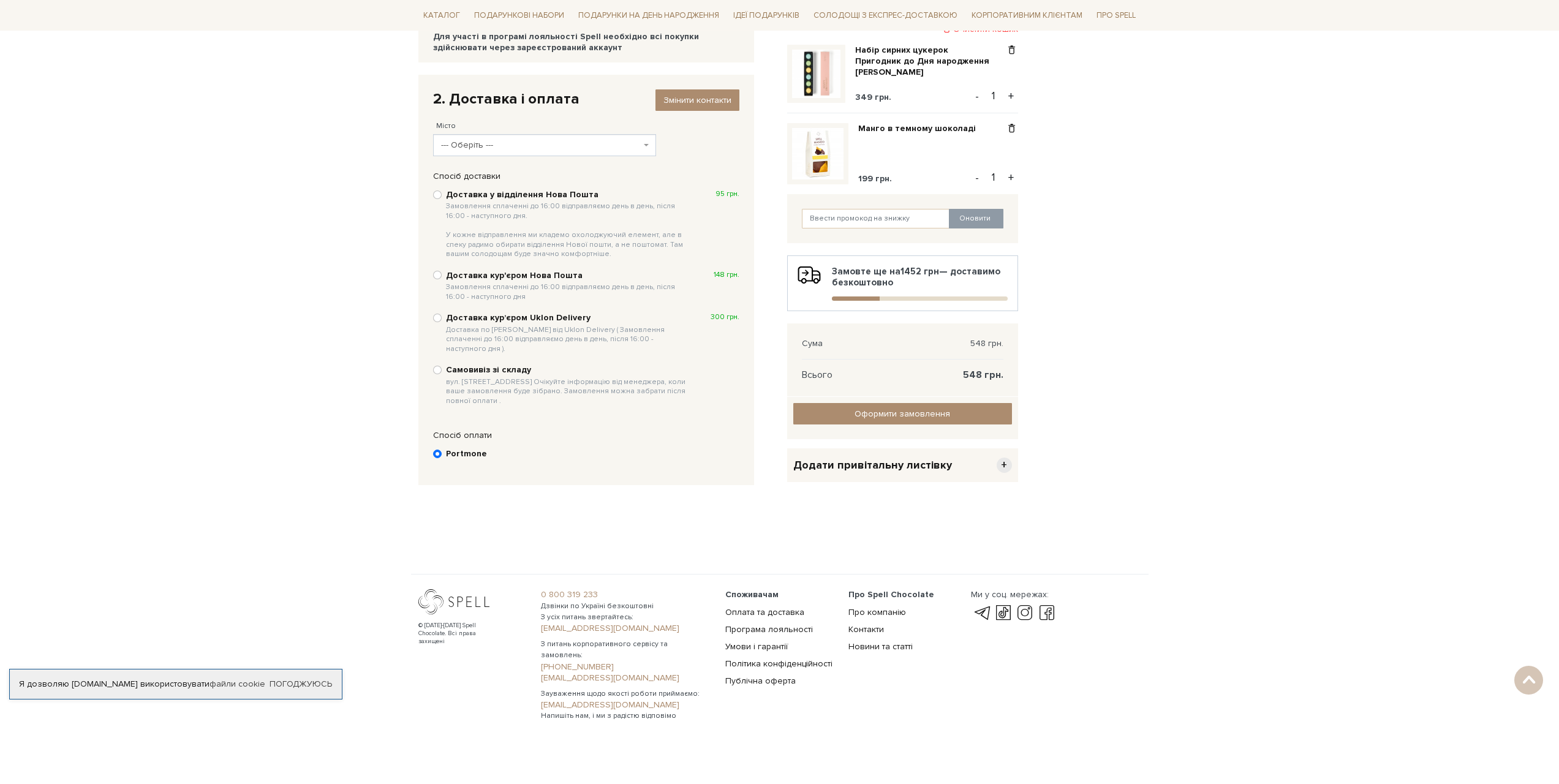
click at [617, 142] on span "--- Оберіть ---" at bounding box center [541, 145] width 200 height 13
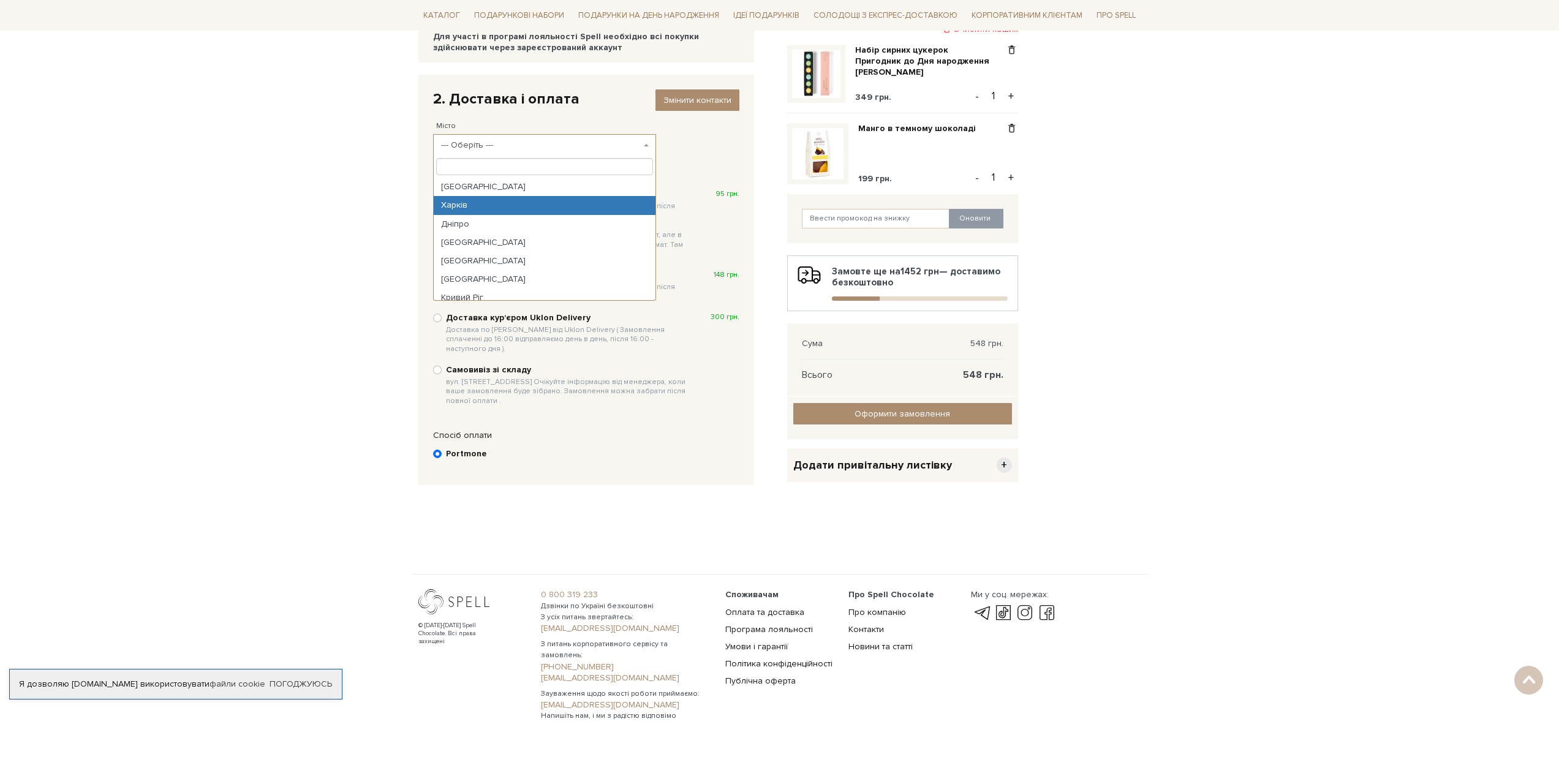
select select "Харків"
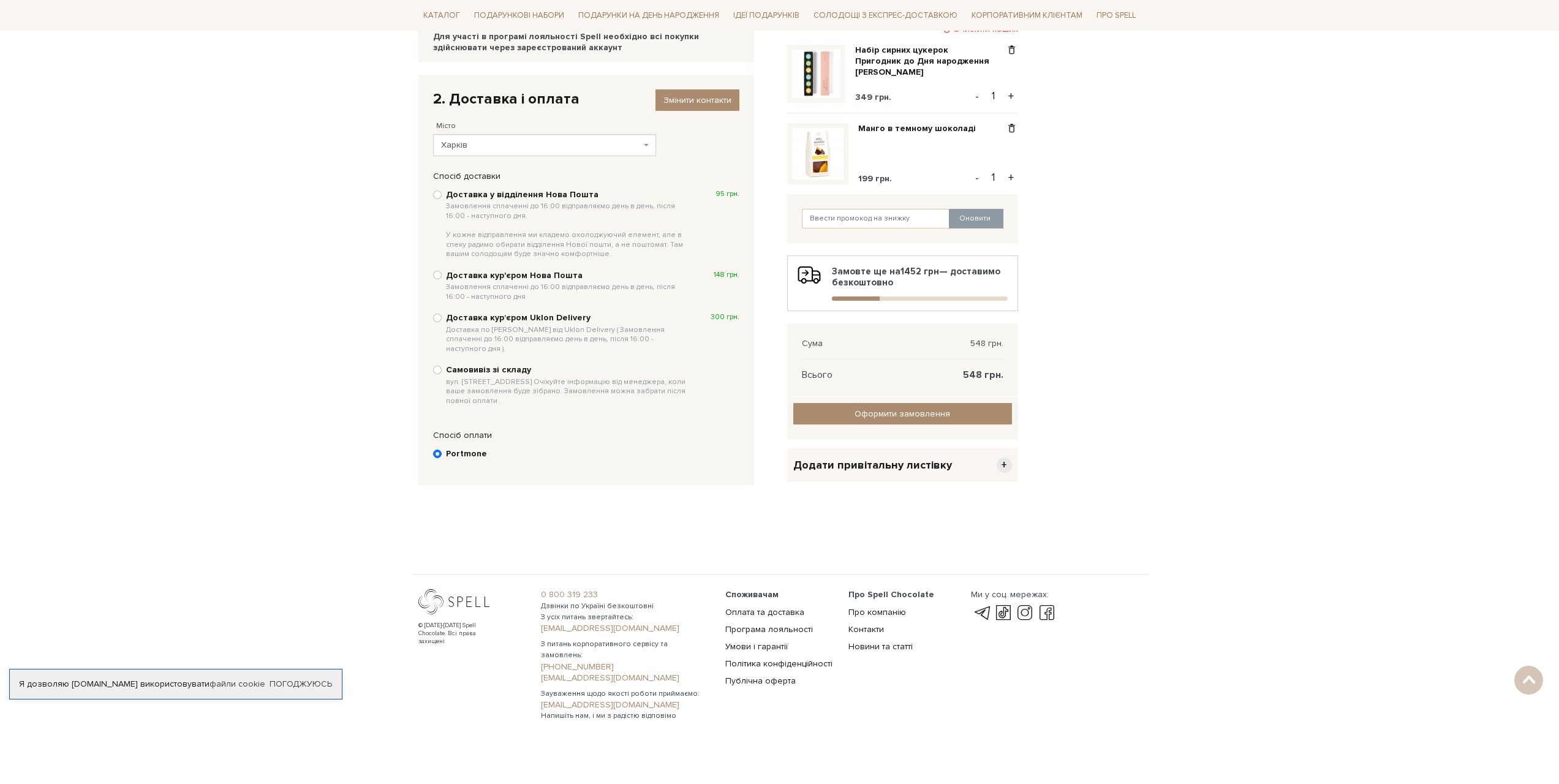
scroll to position [122, 0]
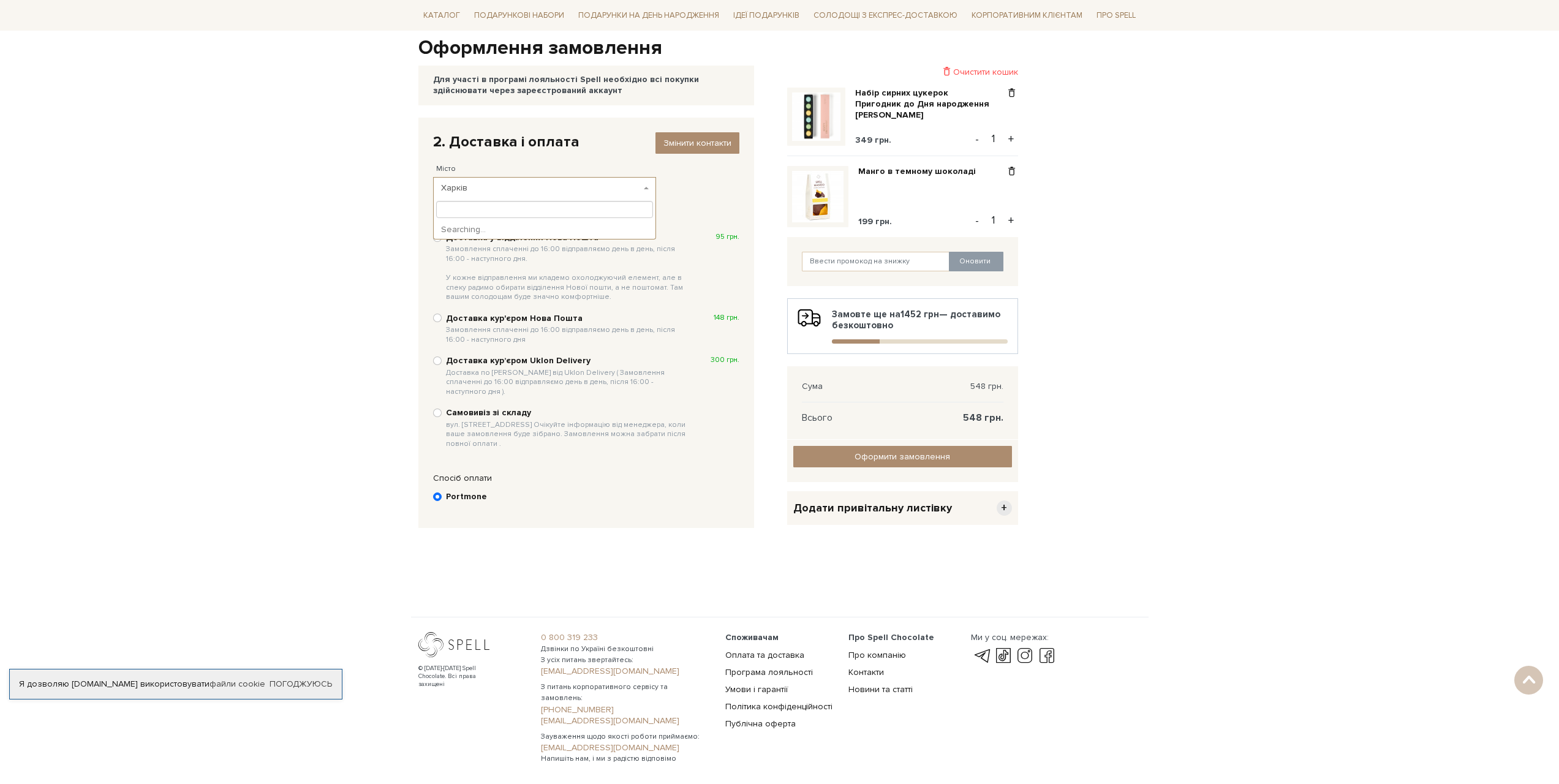
click at [487, 187] on span "Харків" at bounding box center [541, 188] width 200 height 13
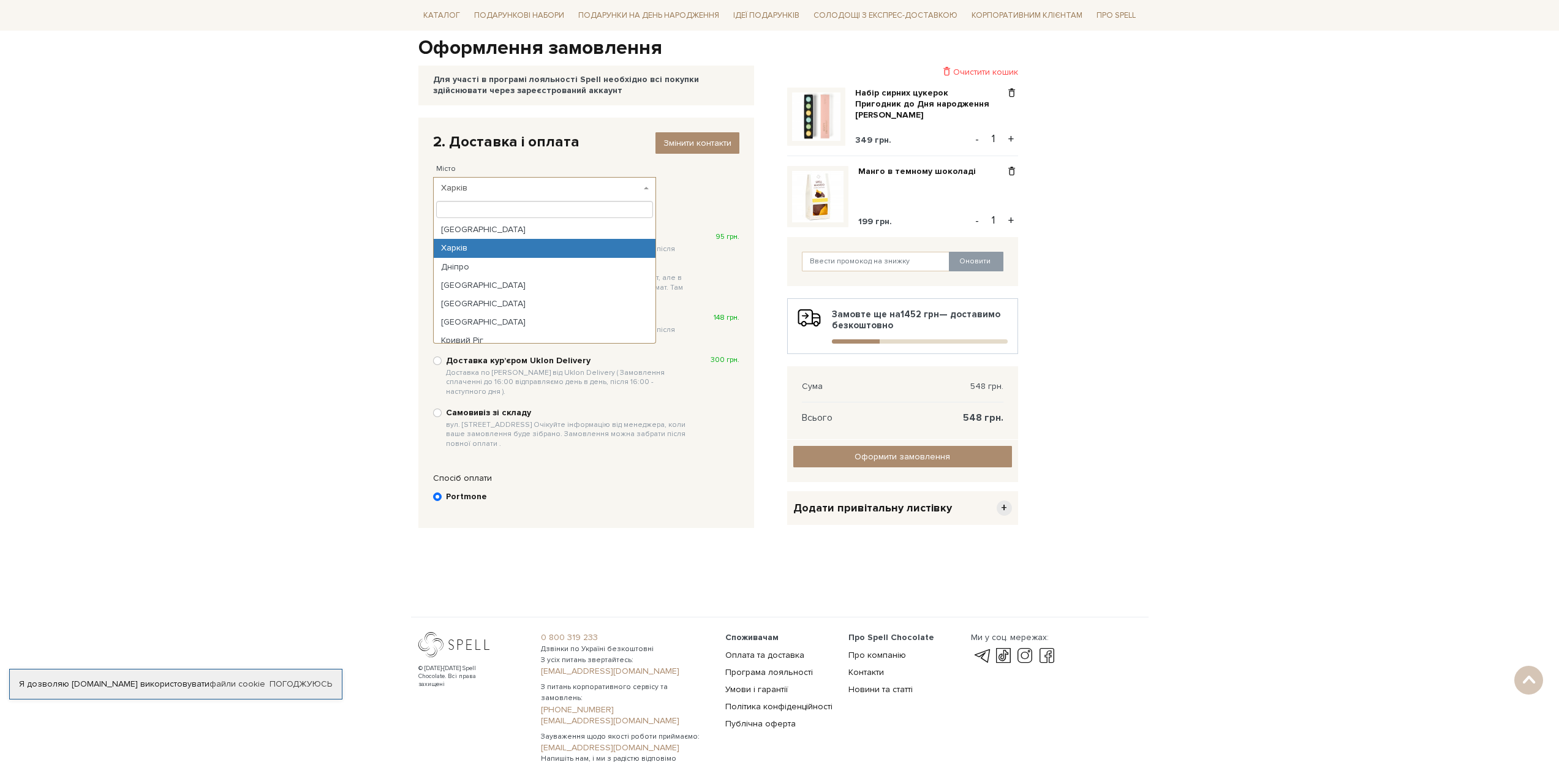
click at [487, 187] on span "Харків" at bounding box center [541, 188] width 200 height 13
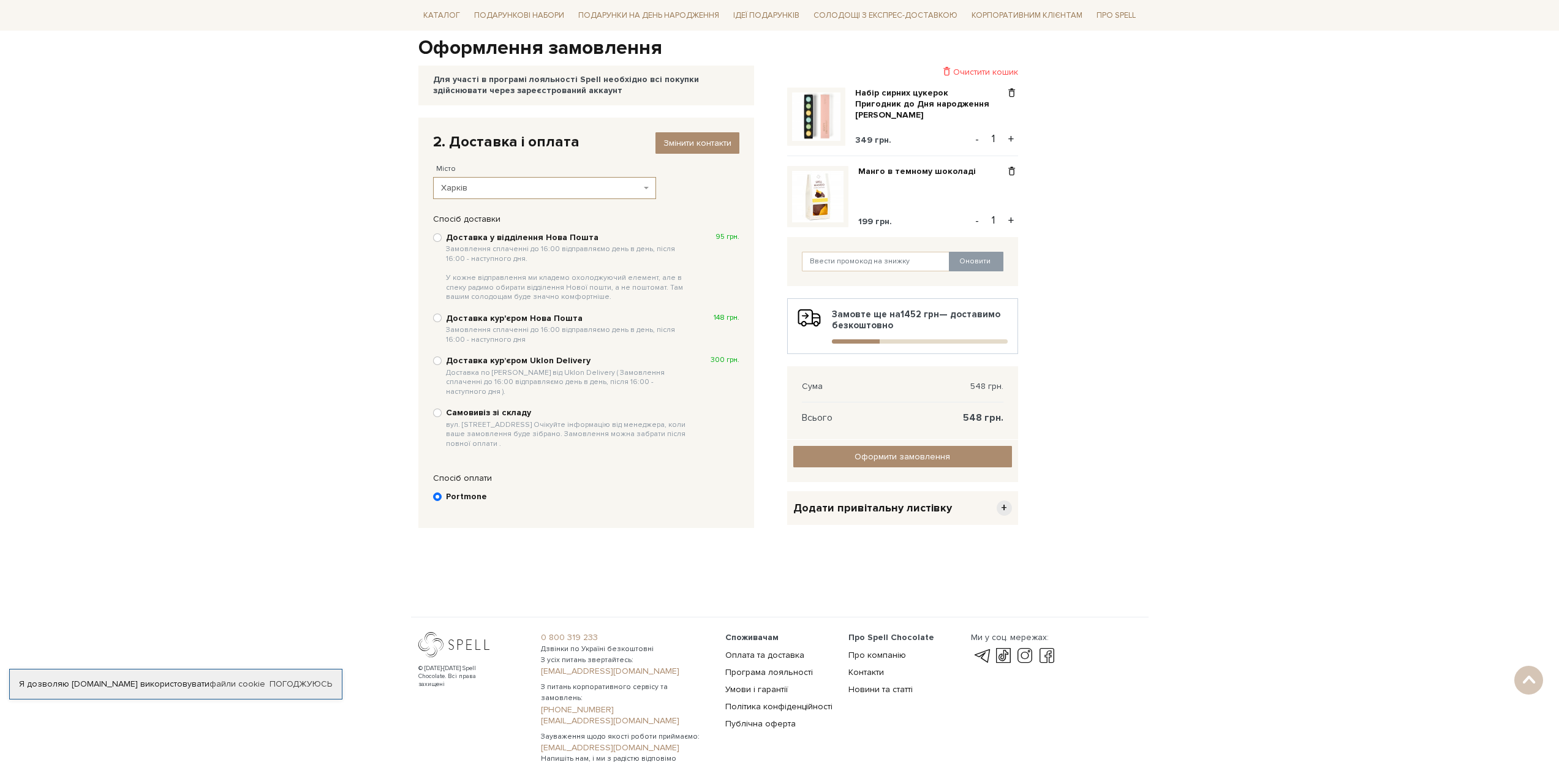
click at [514, 245] on span "Замовлення сплаченні до 16:00 відправляємо день в день, після 16:00 - наступног…" at bounding box center [569, 273] width 245 height 58
click at [441, 242] on input "Доставка у відділення Нова Пошта Замовлення сплаченні до 16:00 відправляємо ден…" at bounding box center [437, 238] width 8 height 8
radio input "true"
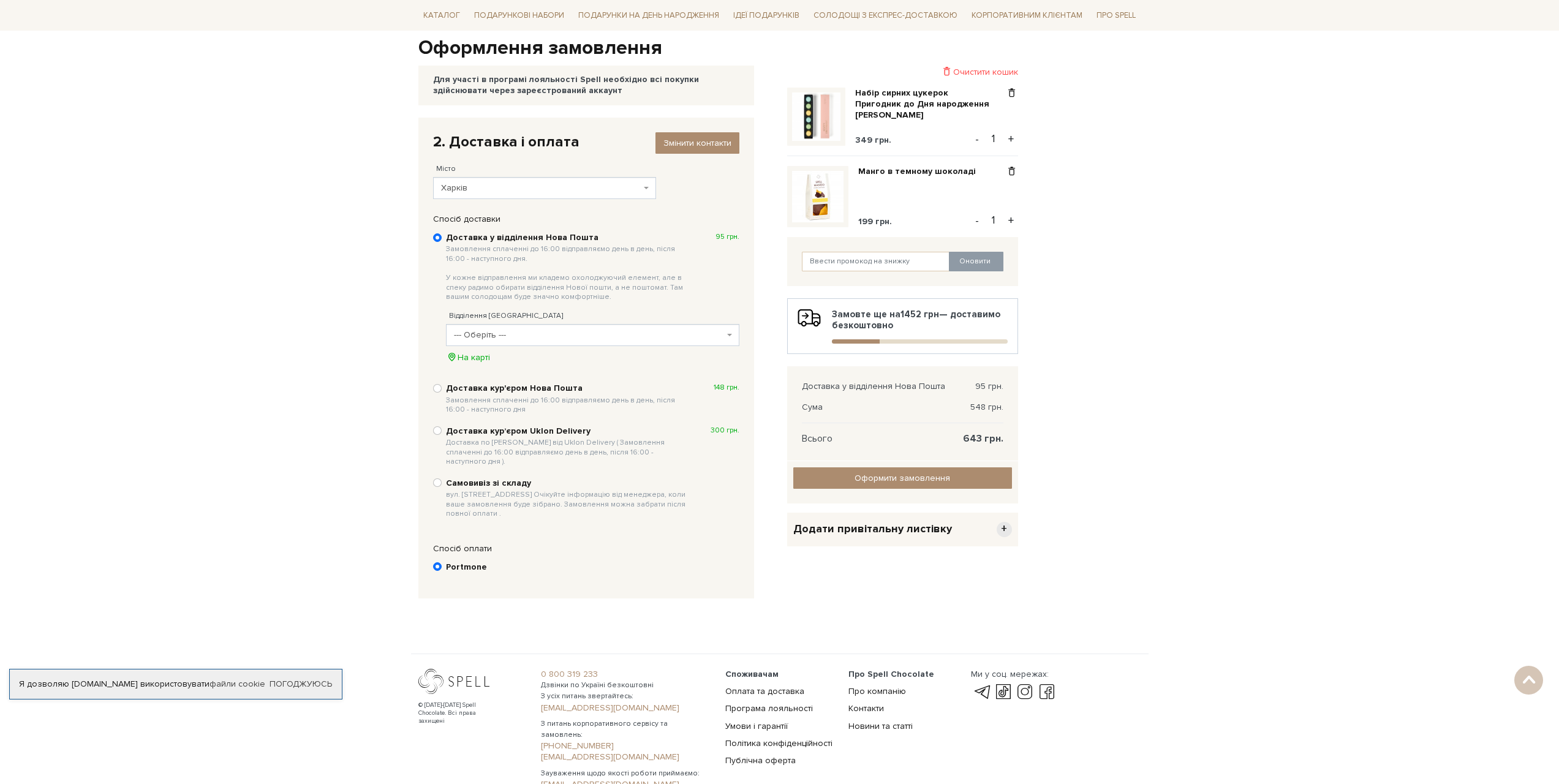
click at [537, 338] on span "--- Оберіть ---" at bounding box center [589, 335] width 270 height 13
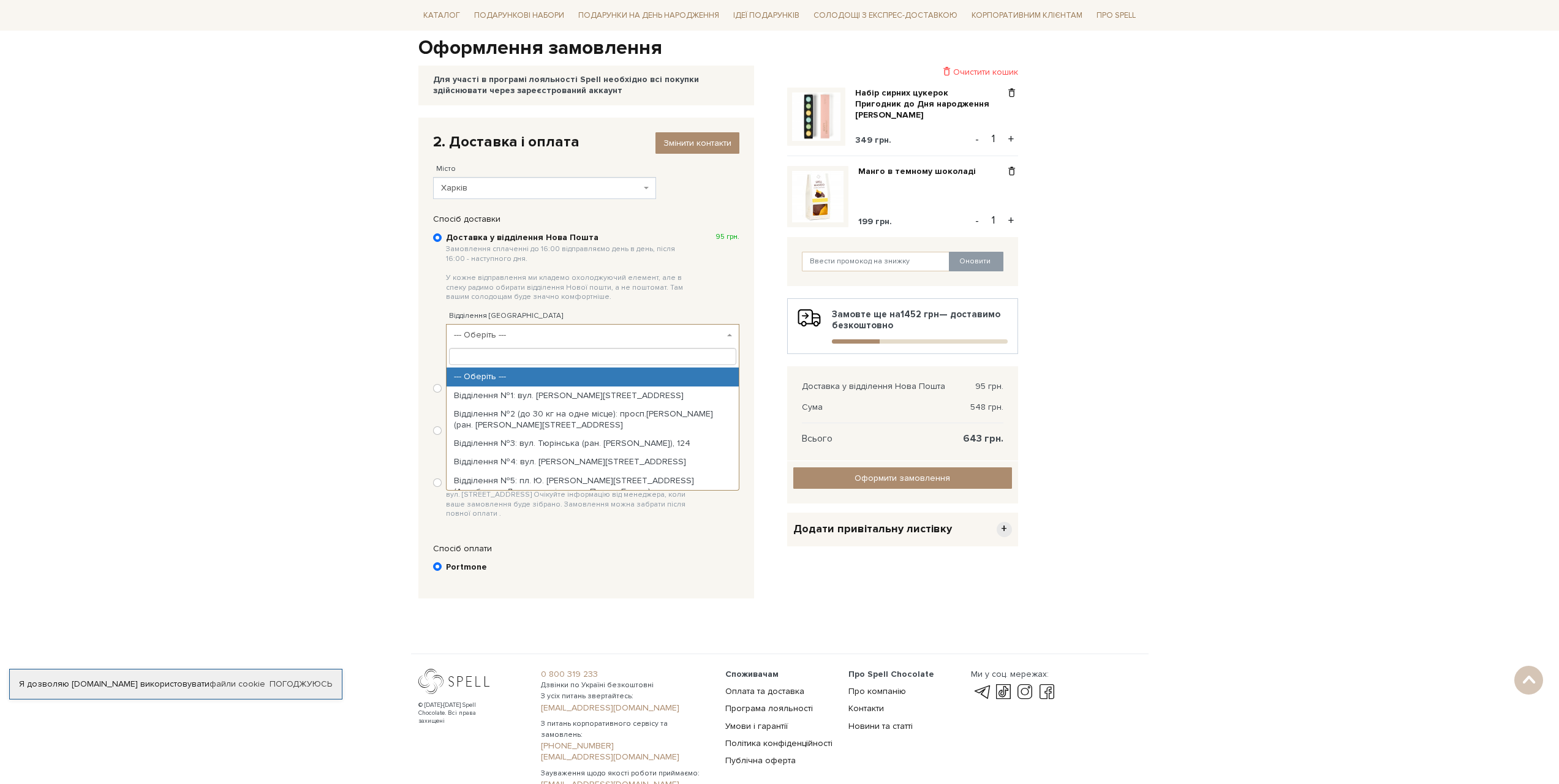
click at [368, 334] on body "Подарункові набори SALE Корпоративним клієнтам Доставка і оплата Консультація: …" at bounding box center [779, 345] width 1559 height 935
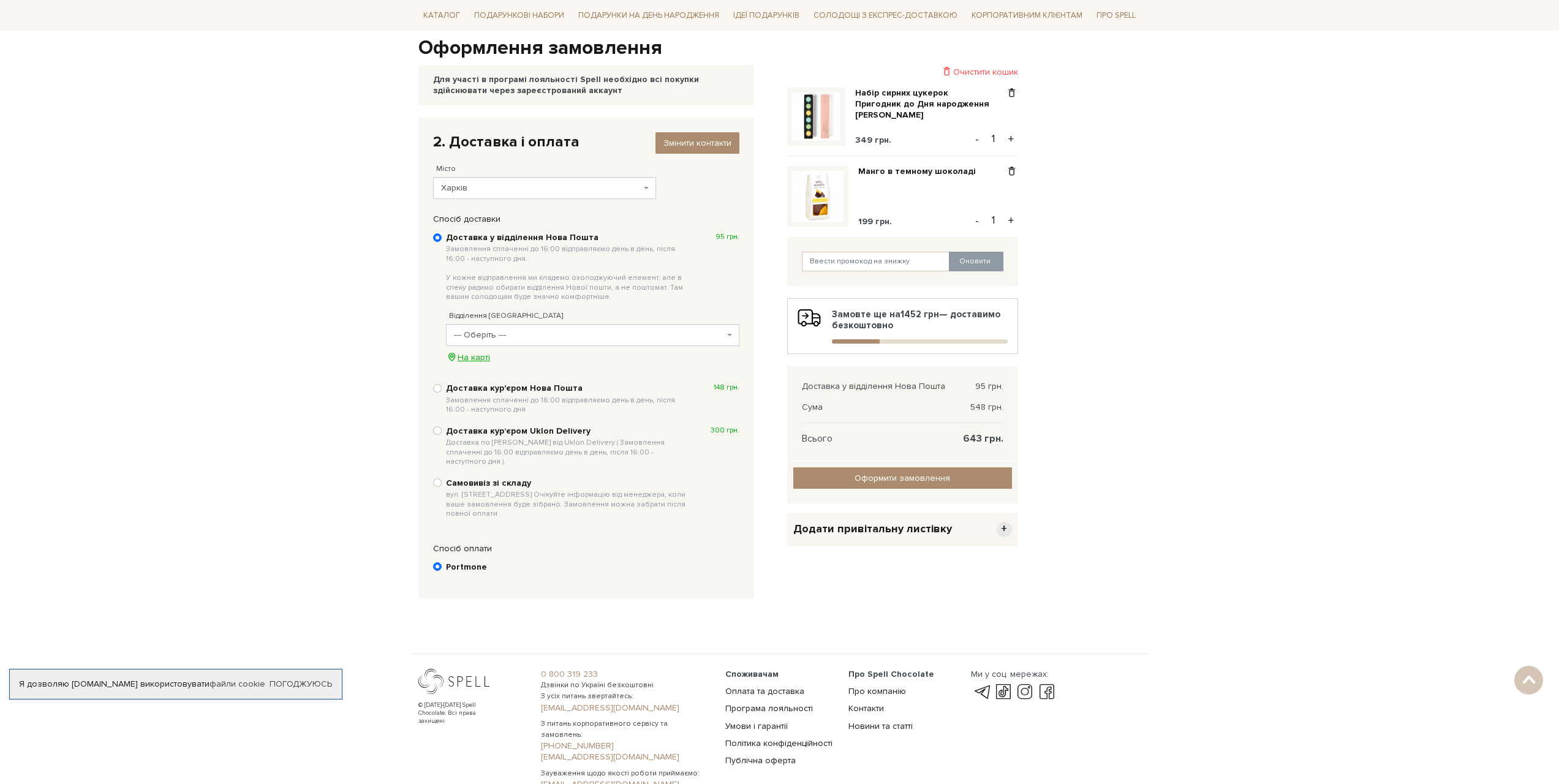
click at [467, 360] on div "На карті" at bounding box center [593, 358] width 293 height 11
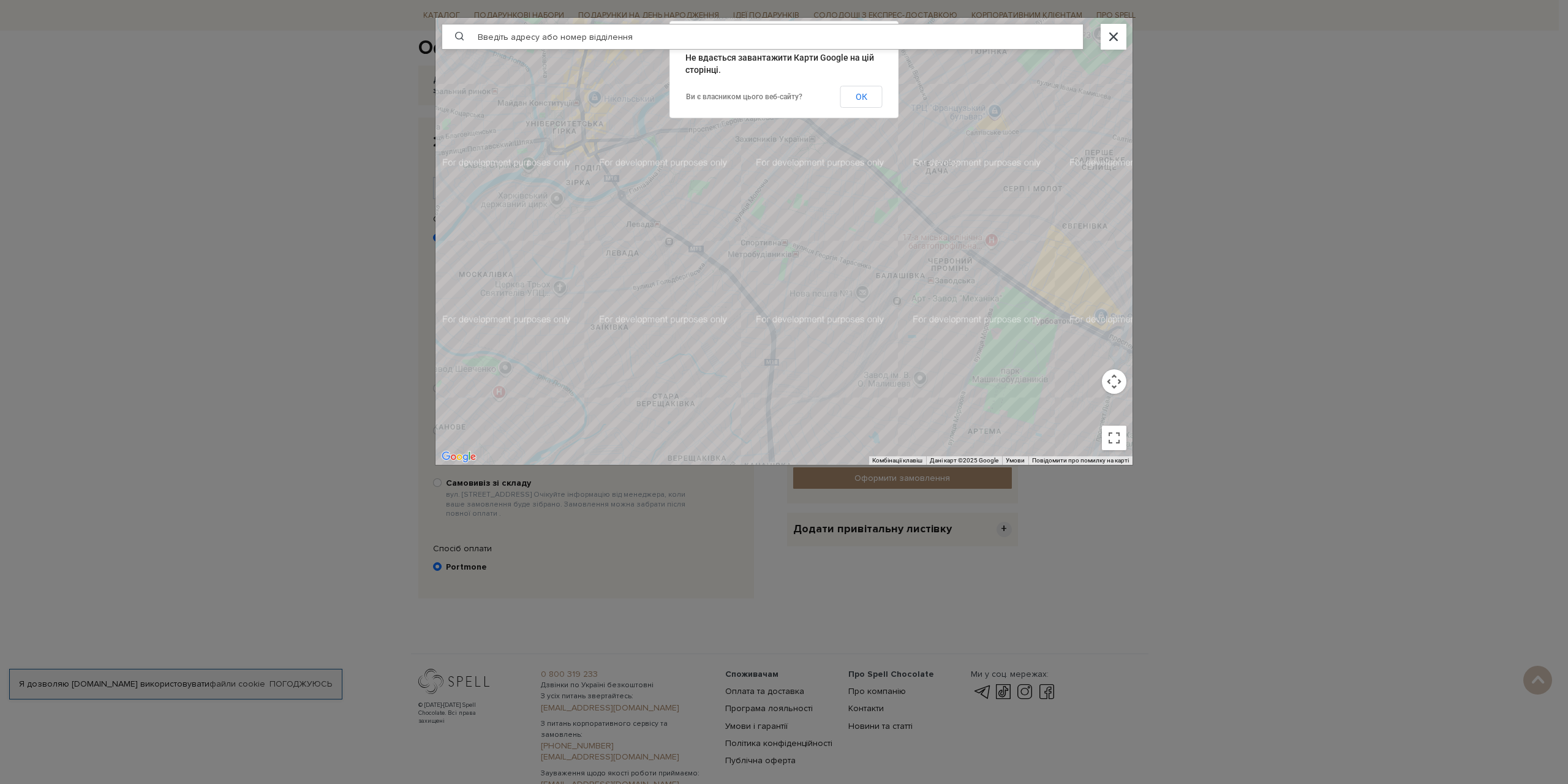
drag, startPoint x: 721, startPoint y: 231, endPoint x: 851, endPoint y: 302, distance: 148.1
click at [851, 302] on div at bounding box center [784, 241] width 697 height 447
drag, startPoint x: 675, startPoint y: 292, endPoint x: 719, endPoint y: 311, distance: 47.9
click at [719, 311] on div at bounding box center [784, 241] width 697 height 447
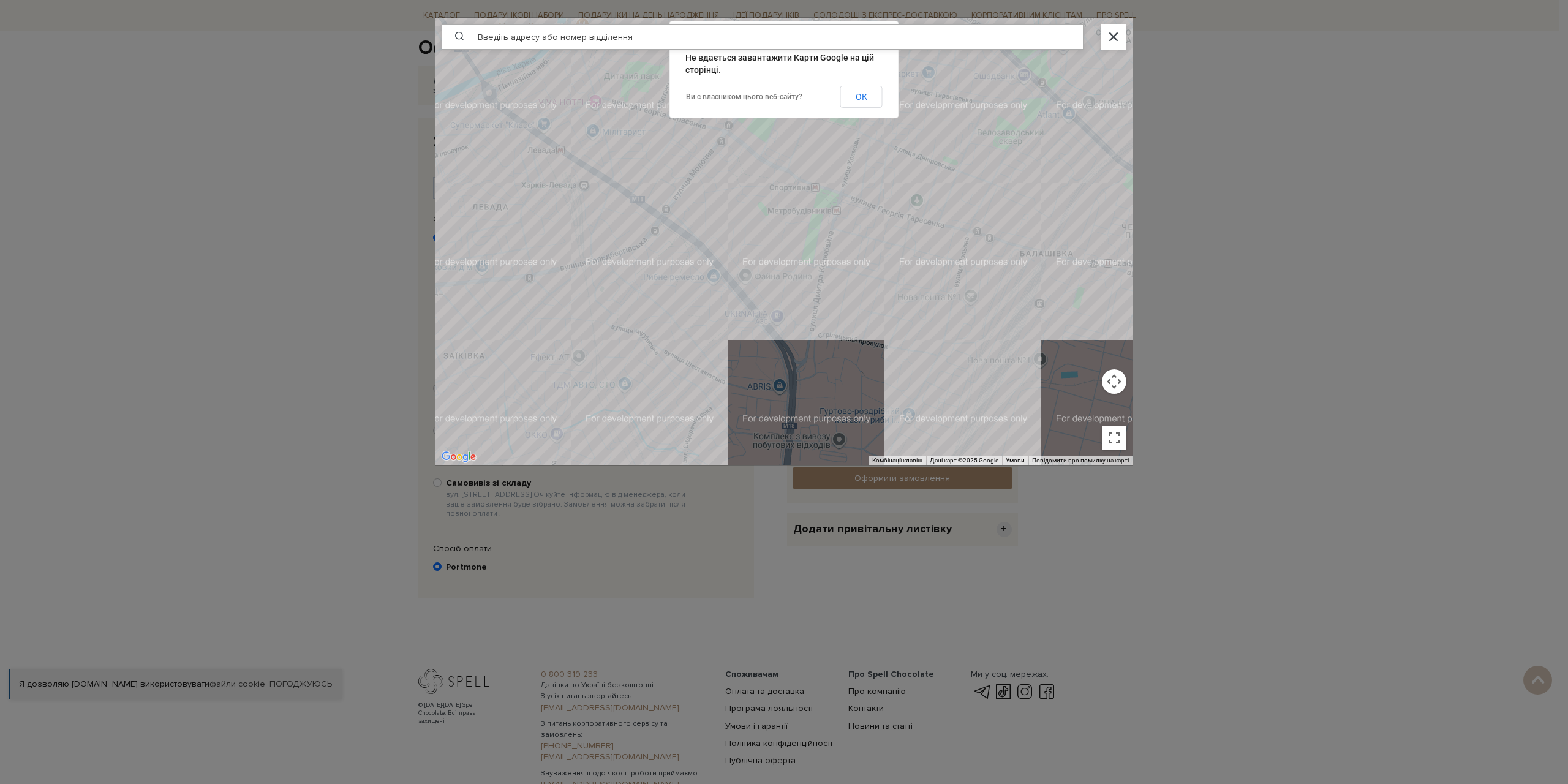
drag, startPoint x: 783, startPoint y: 278, endPoint x: 606, endPoint y: 207, distance: 190.7
click at [606, 207] on div at bounding box center [784, 241] width 697 height 447
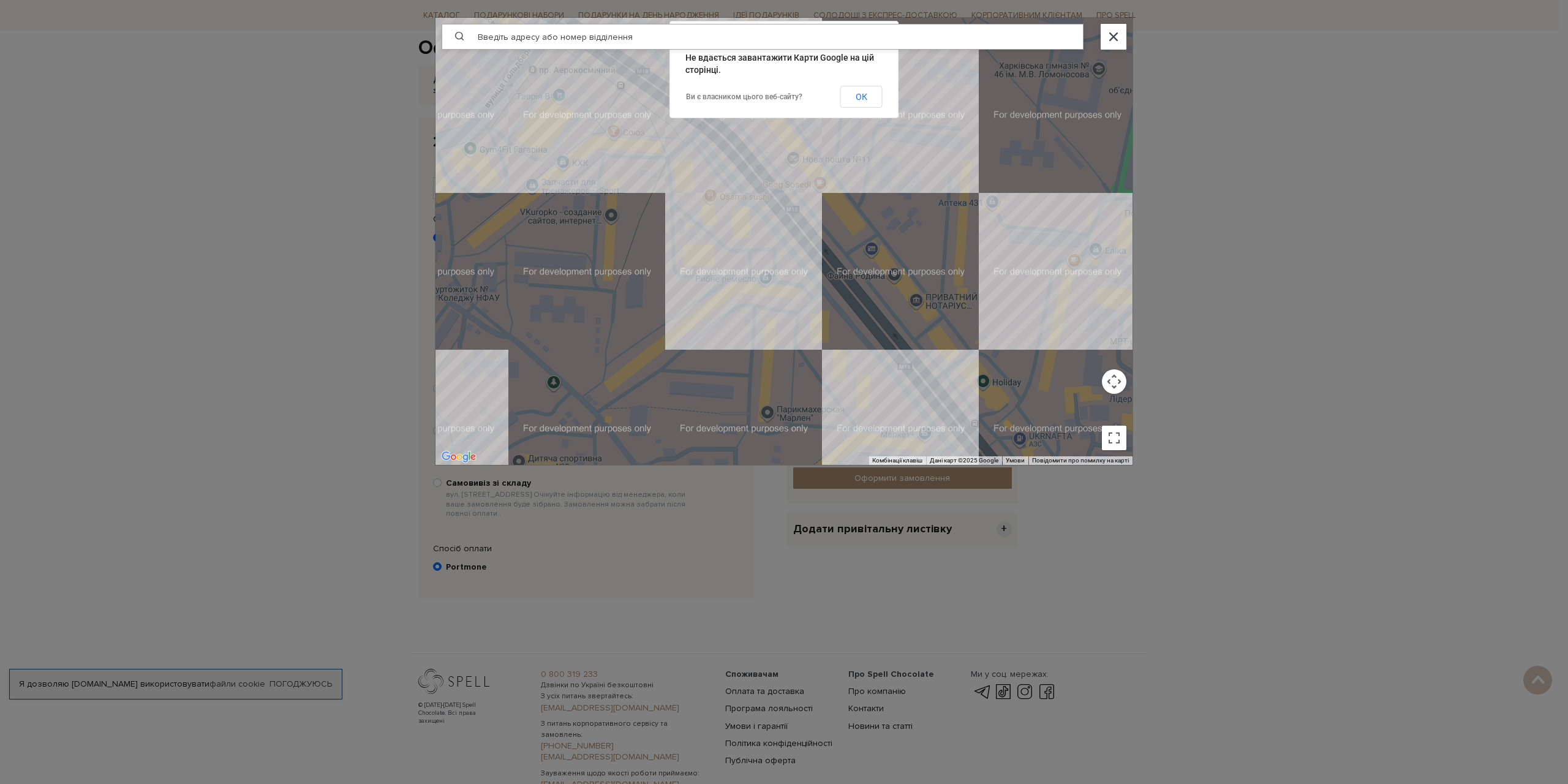
click at [697, 250] on div at bounding box center [784, 241] width 697 height 447
click at [815, 195] on button "Закрити" at bounding box center [806, 201] width 29 height 29
click at [694, 228] on div at bounding box center [784, 241] width 697 height 447
click at [809, 173] on button "Закрити" at bounding box center [794, 181] width 29 height 29
click at [695, 250] on div at bounding box center [784, 241] width 697 height 447
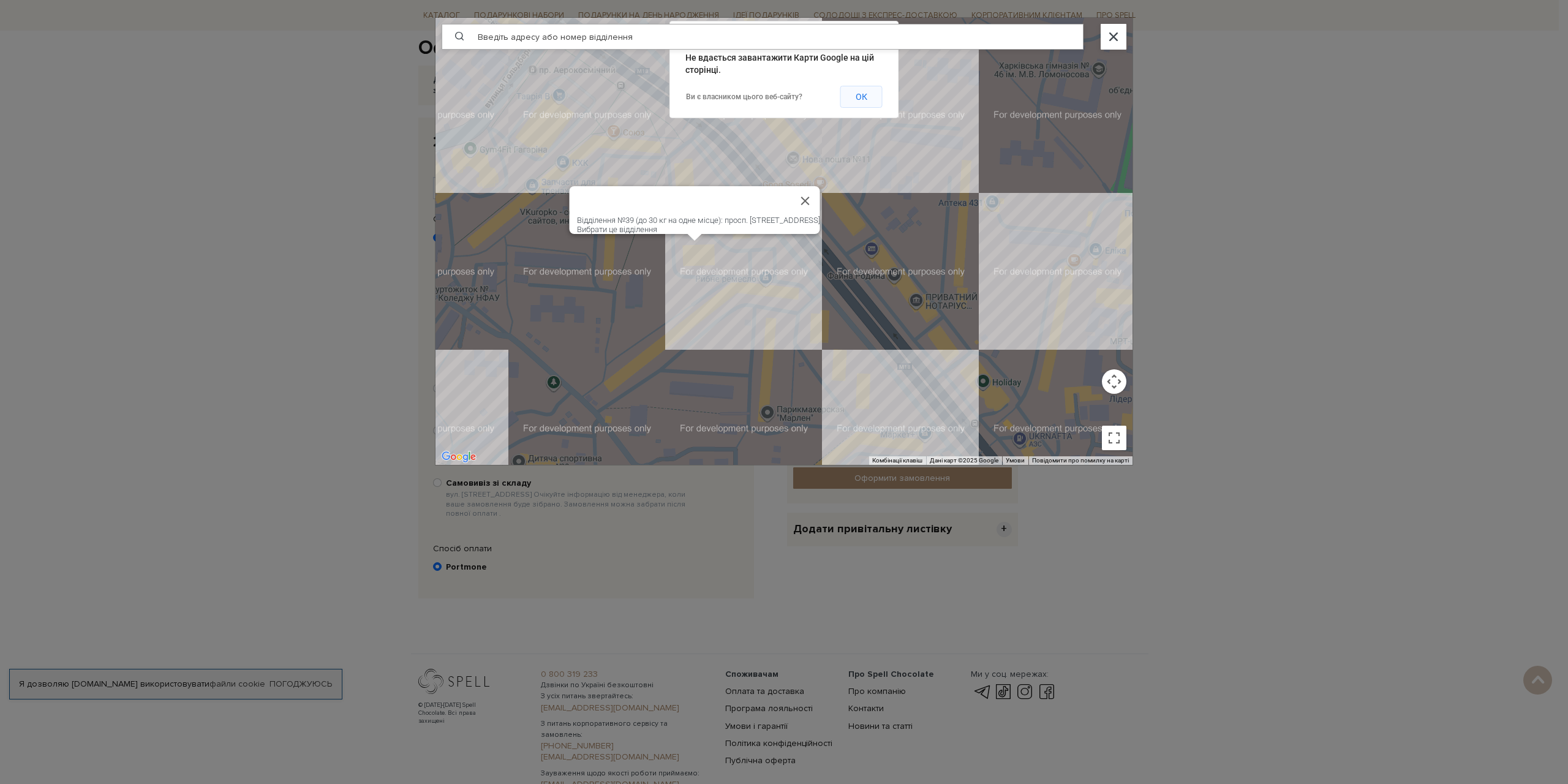
click at [866, 99] on button "ОК" at bounding box center [861, 97] width 42 height 22
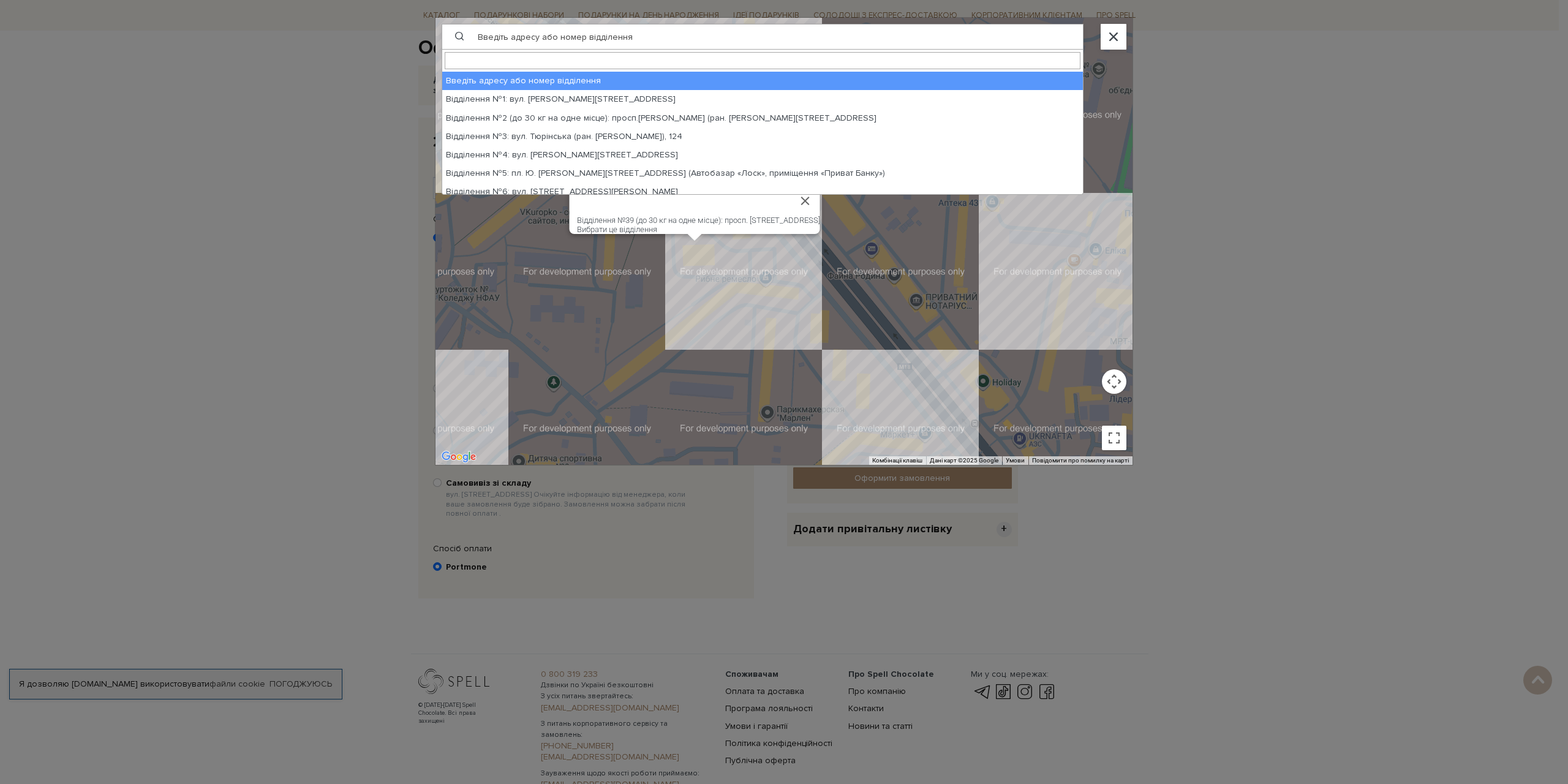
click at [606, 39] on span "Введіть адресу або номер відділення" at bounding box center [778, 37] width 610 height 17
type input "39"
select select "49.9751645928, 36.2526466558"
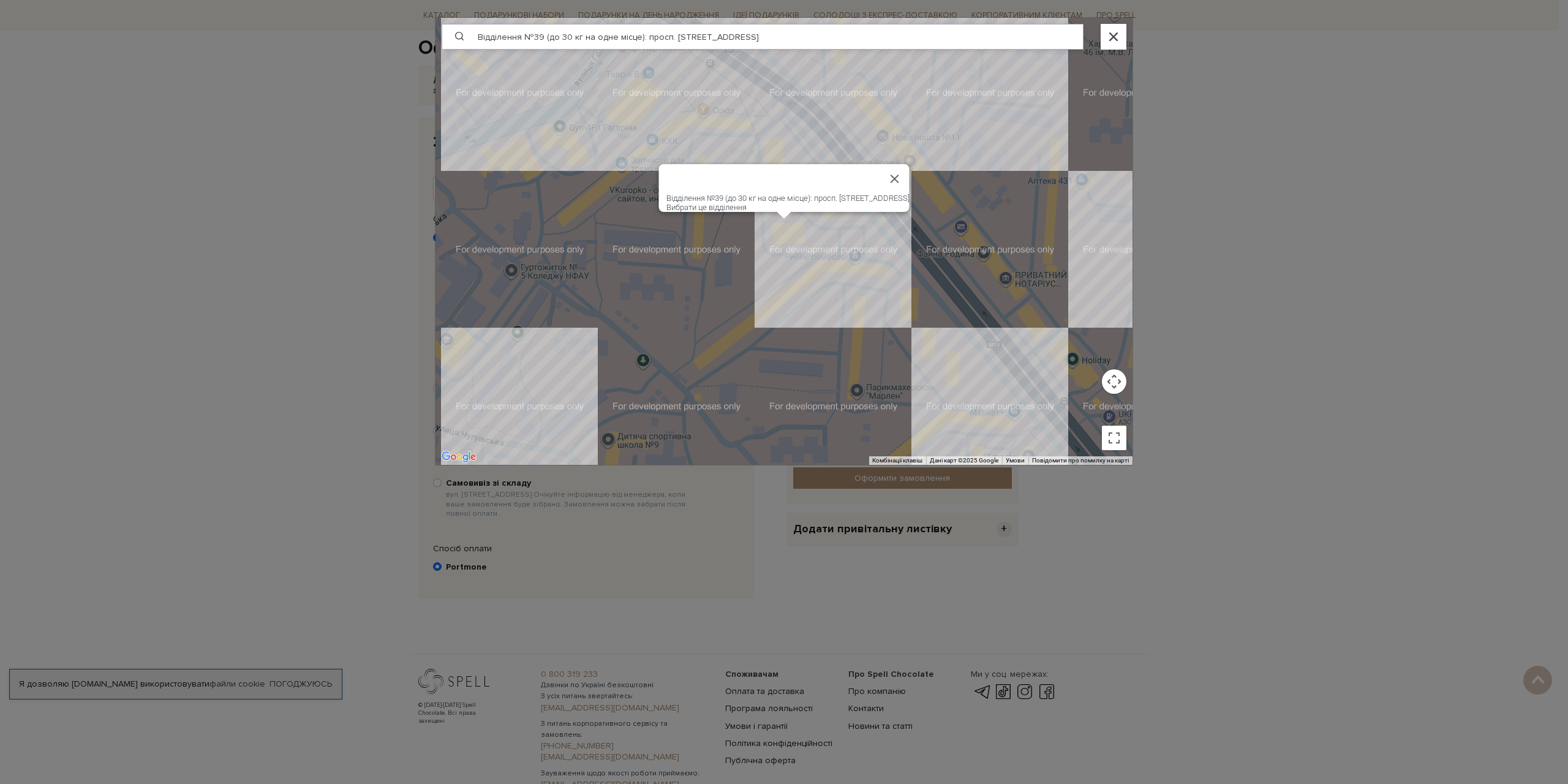
click at [1118, 41] on span at bounding box center [1114, 37] width 13 height 9
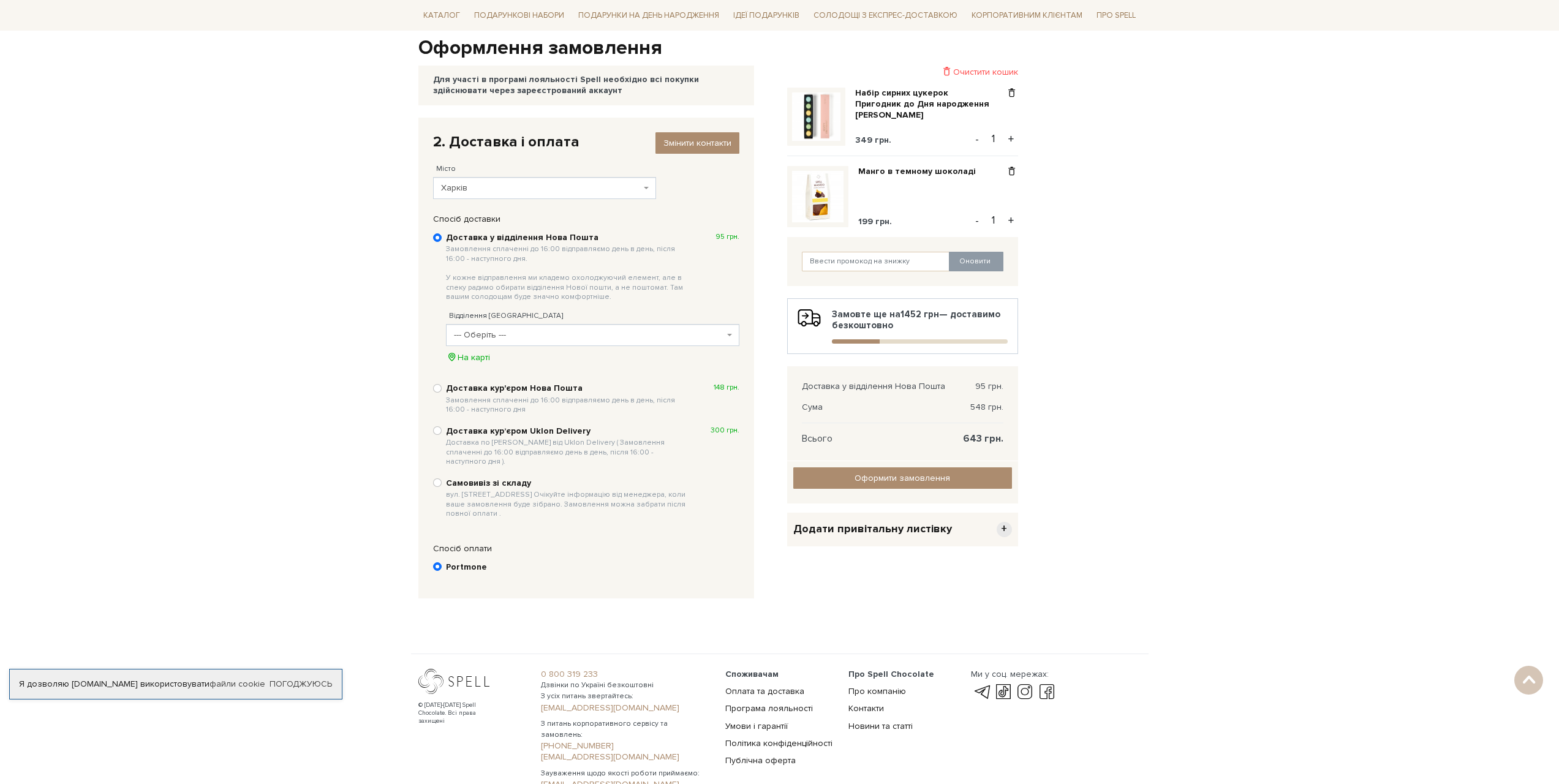
click at [483, 333] on span "--- Оберіть ---" at bounding box center [589, 335] width 270 height 13
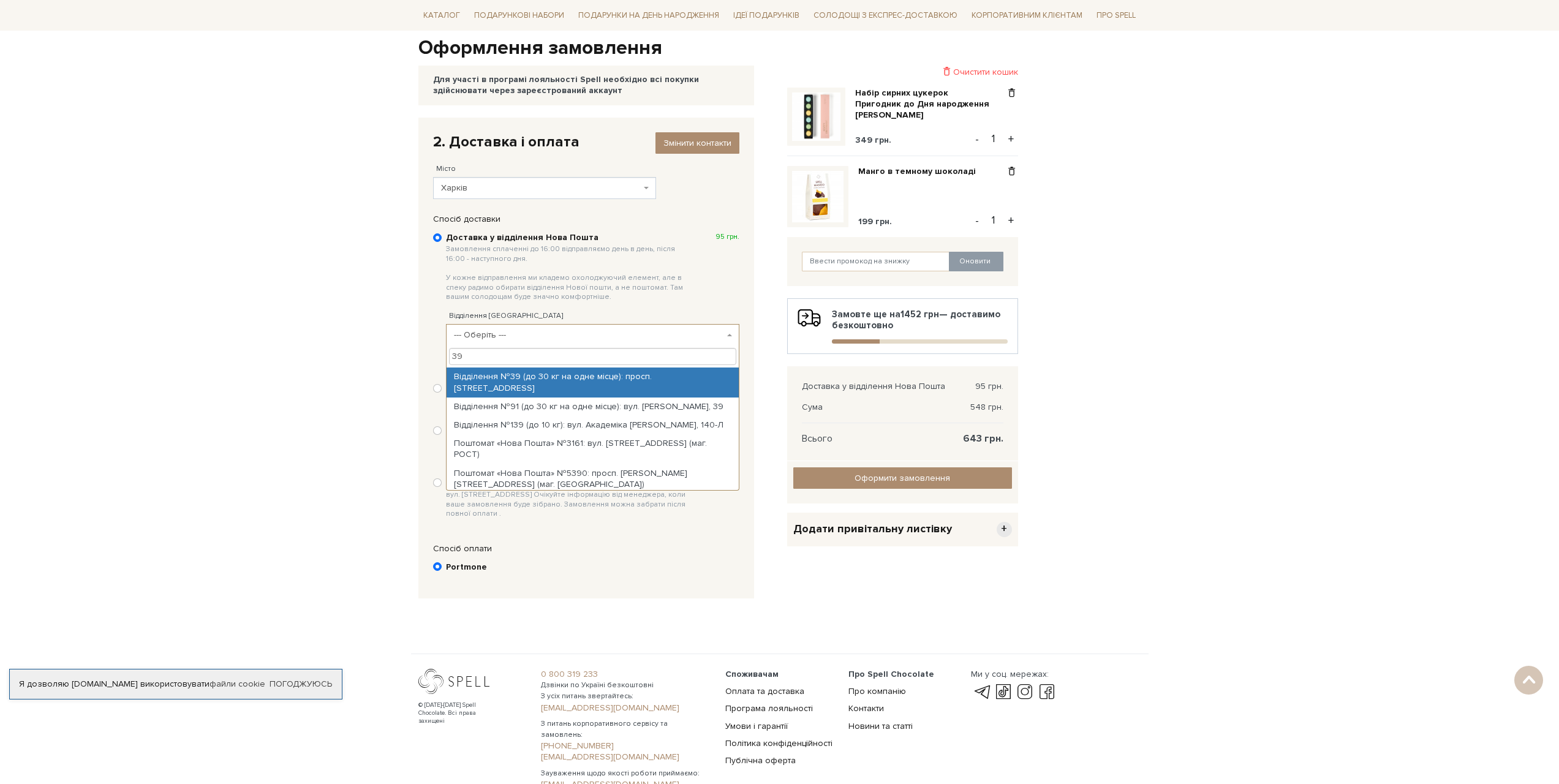
type input "39"
select select "Відділення №39 (до 30 кг на одне місце): просп. [STREET_ADDRESS]"
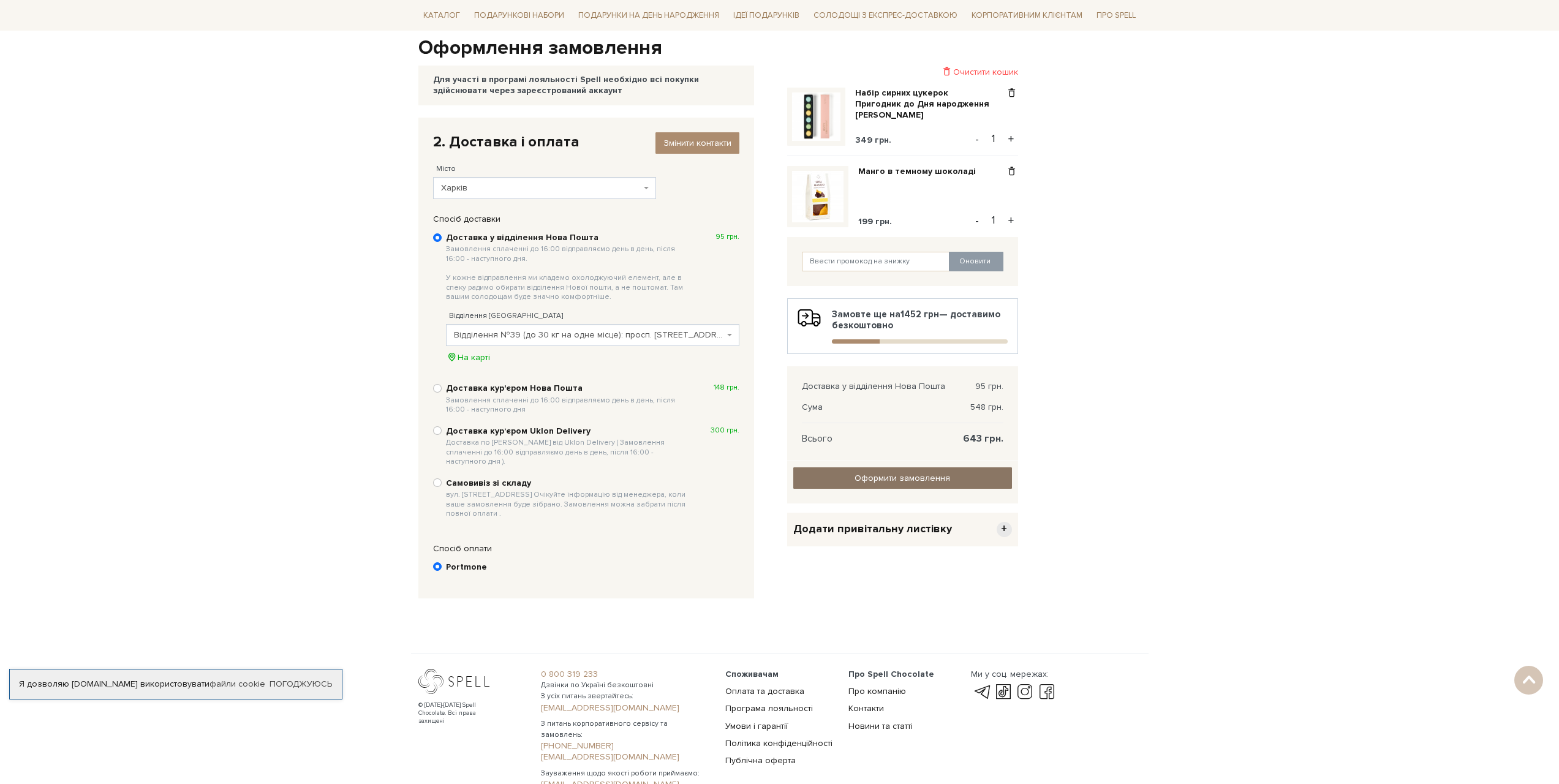
click at [923, 478] on input "Оформити замовлення" at bounding box center [902, 478] width 219 height 22
